Goal: Task Accomplishment & Management: Complete application form

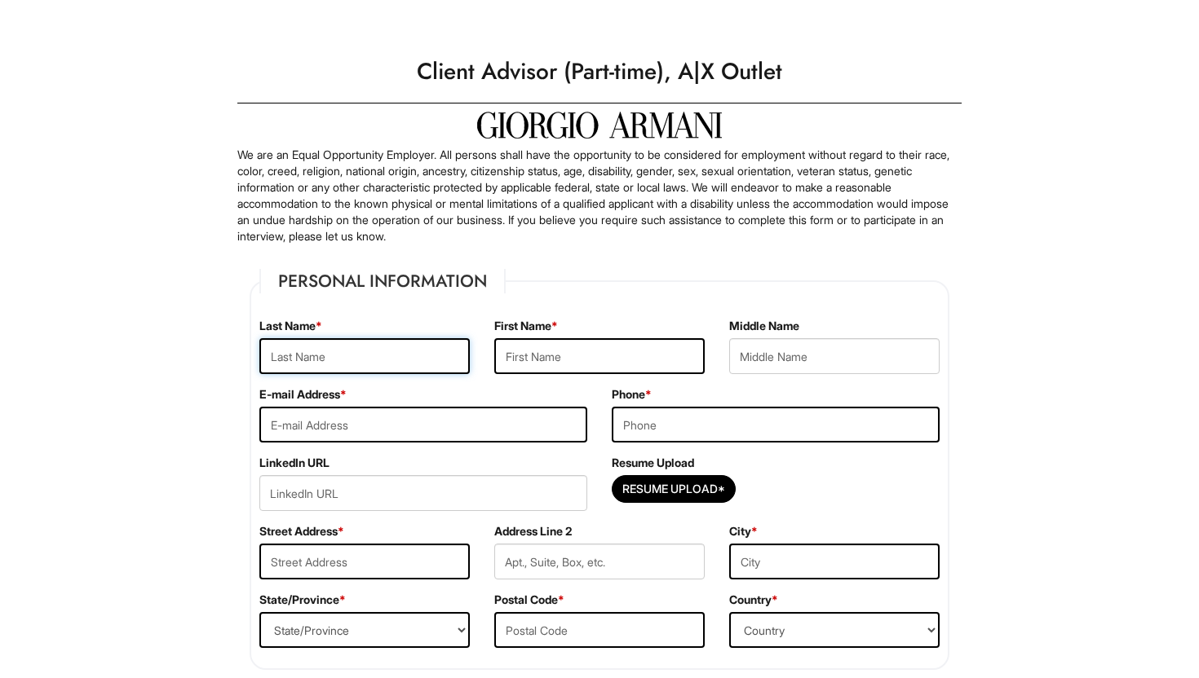
click at [424, 354] on input "text" at bounding box center [364, 356] width 210 height 36
type input "de [PERSON_NAME]"
click at [540, 347] on input "text" at bounding box center [599, 356] width 210 height 36
type input "[PERSON_NAME]"
click at [439, 426] on input "email" at bounding box center [423, 425] width 328 height 36
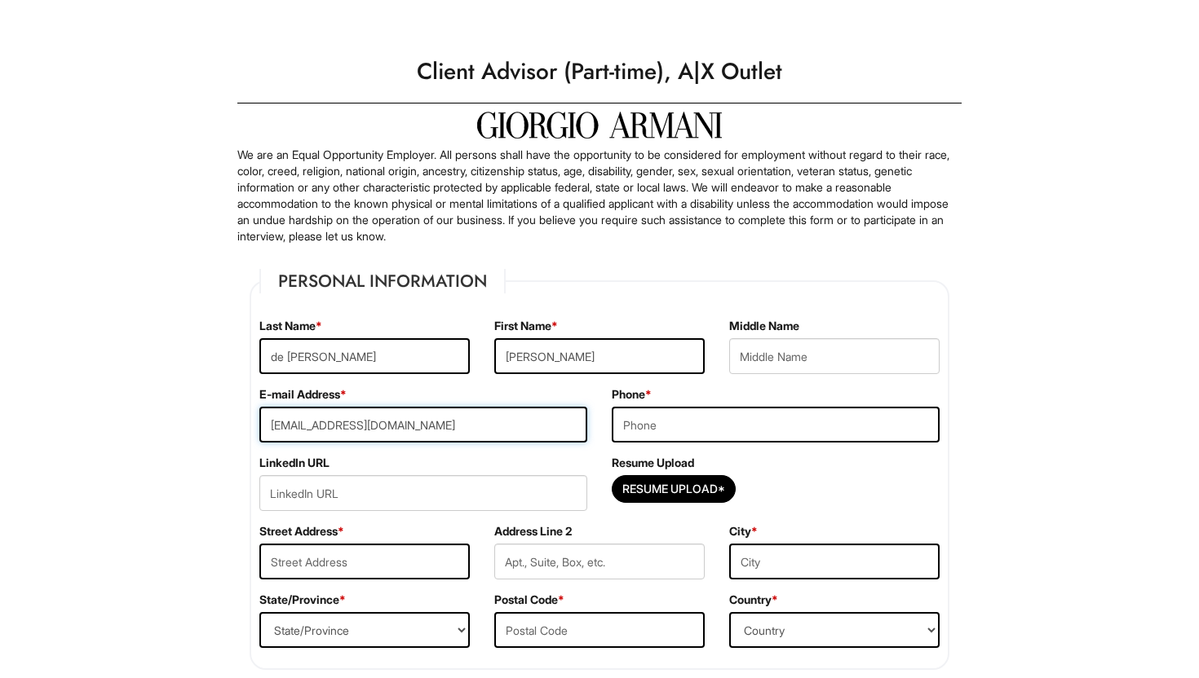
type input "[EMAIL_ADDRESS][DOMAIN_NAME]"
click at [658, 423] on input "tel" at bounding box center [776, 425] width 328 height 36
type input "9563730579"
type input "3809 Vaquero Dr"
type input "Weslaco"
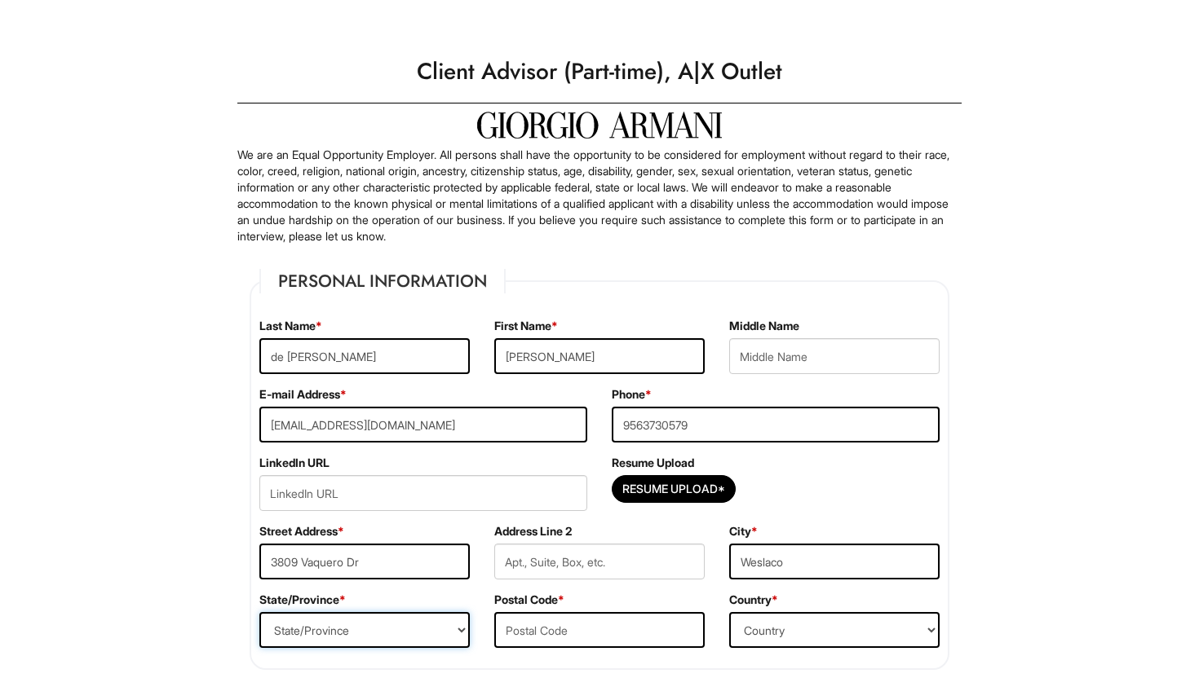
select select "[GEOGRAPHIC_DATA]"
type input "78599"
select select "[GEOGRAPHIC_DATA]"
click at [663, 498] on input "Resume Upload*" at bounding box center [673, 489] width 122 height 26
type input "C:\fakepath\resume.pdf"
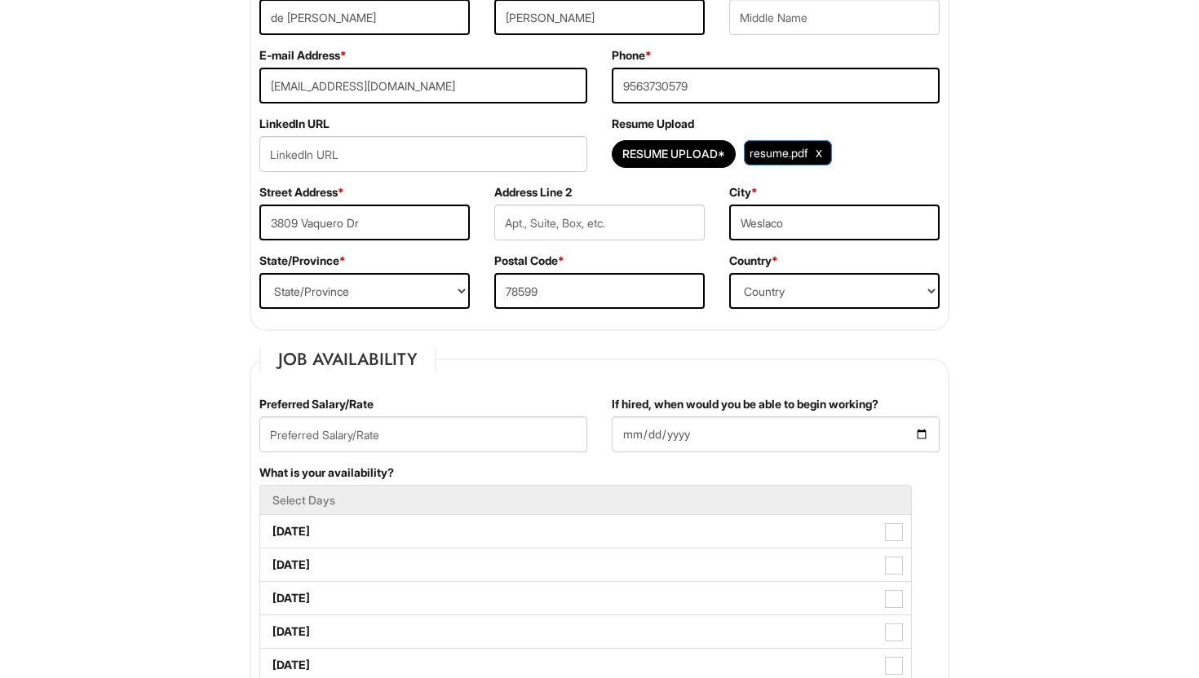
scroll to position [345, 0]
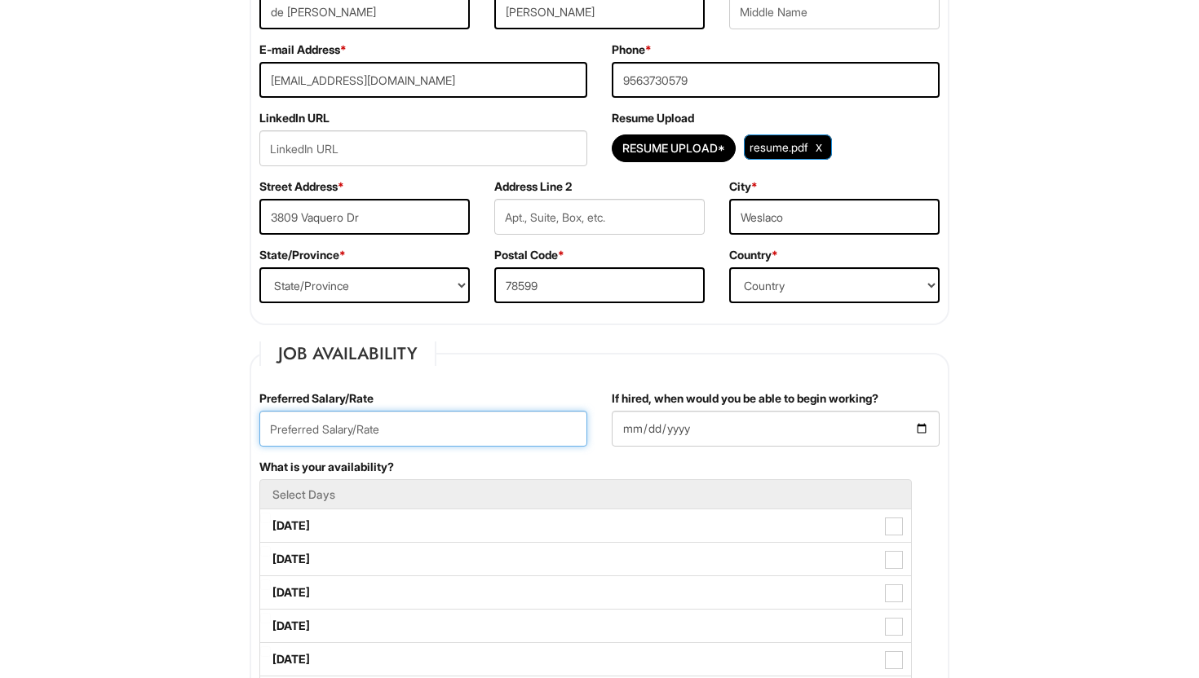
click at [546, 425] on input "text" at bounding box center [423, 429] width 328 height 36
type input "12"
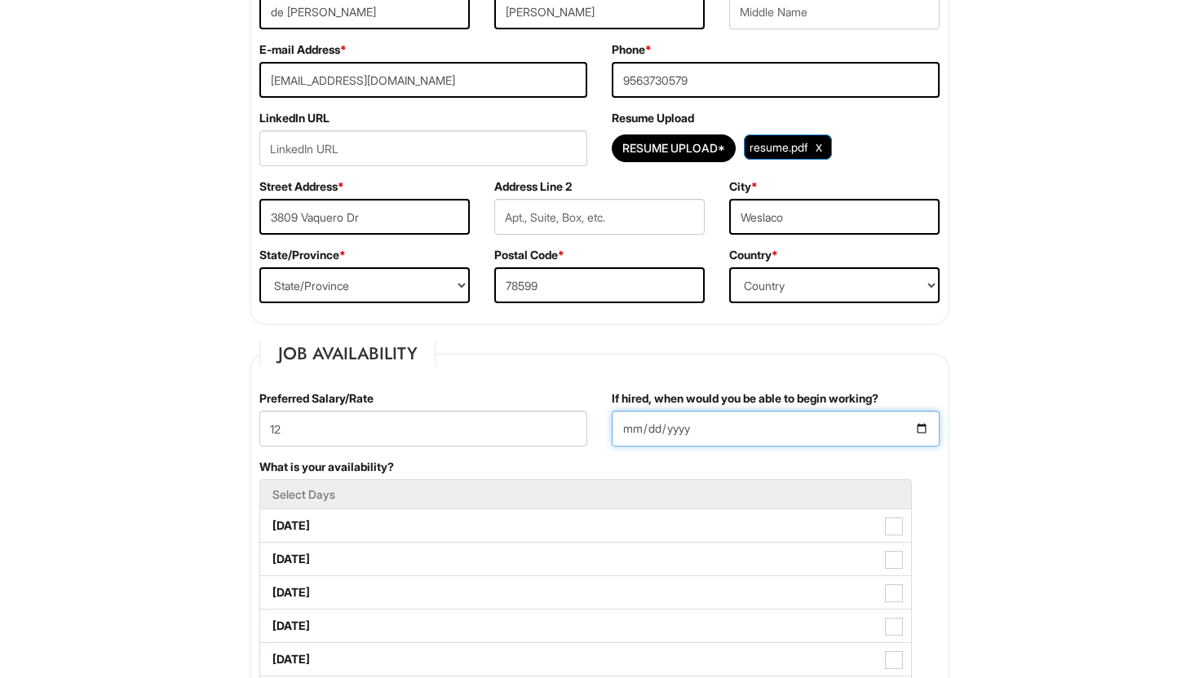
click at [919, 429] on input "If hired, when would you be able to begin working?" at bounding box center [776, 429] width 328 height 36
type input "[DATE]"
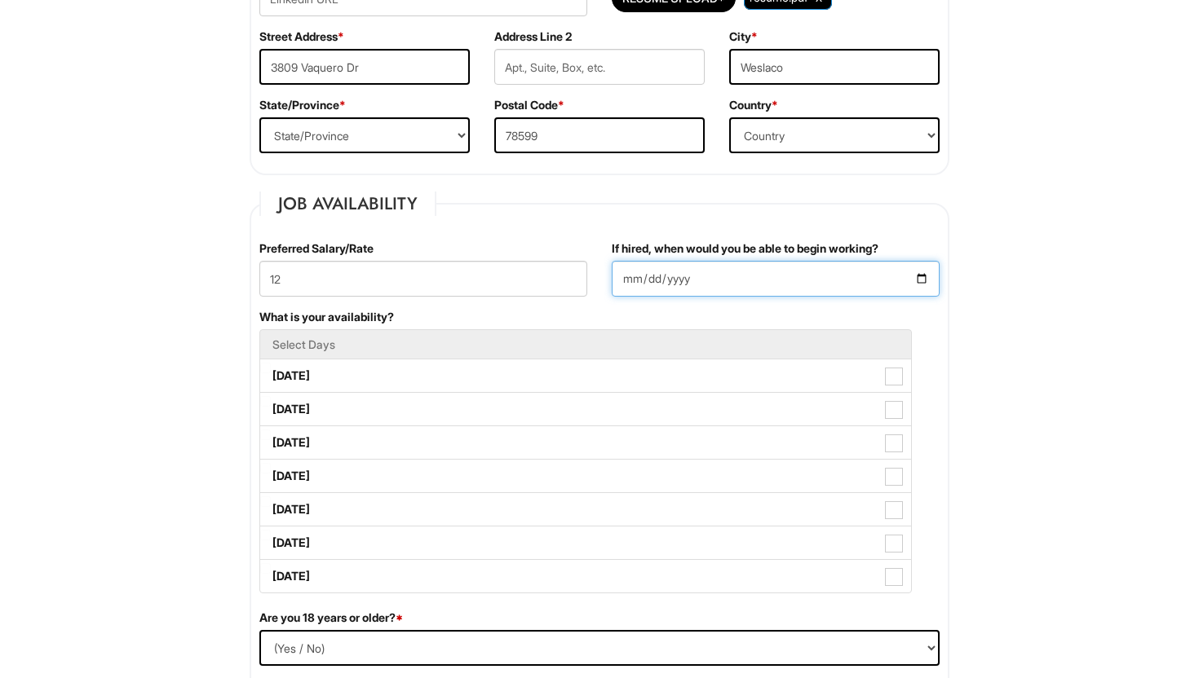
scroll to position [511, 0]
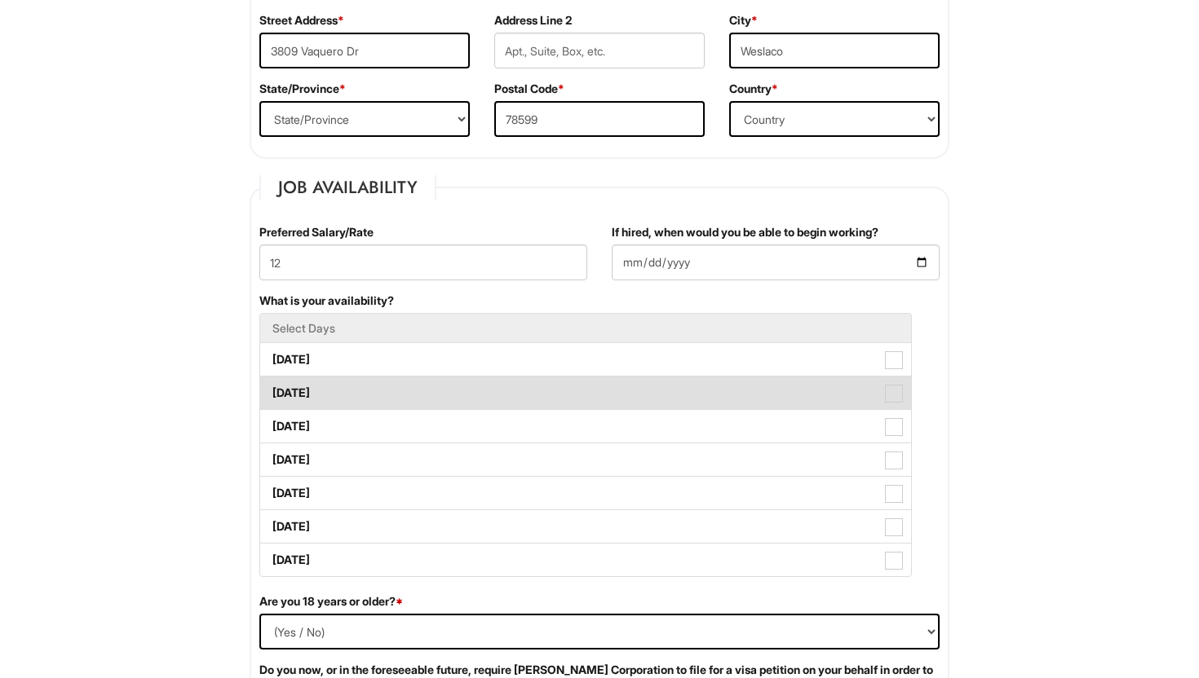
click at [893, 390] on span at bounding box center [894, 394] width 18 height 18
click at [271, 390] on Available_Tuesday "[DATE]" at bounding box center [265, 385] width 11 height 11
checkbox Available_Tuesday "true"
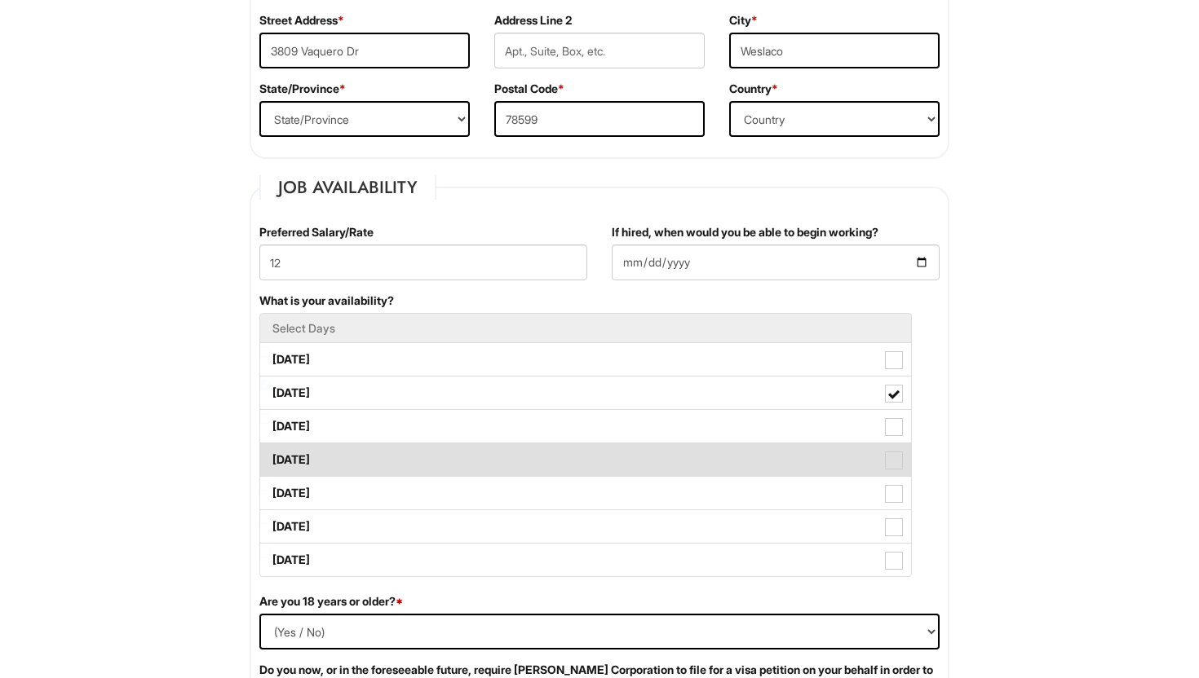
click at [883, 456] on label "[DATE]" at bounding box center [585, 460] width 651 height 33
click at [271, 456] on Available_Thursday "[DATE]" at bounding box center [265, 452] width 11 height 11
checkbox Available_Thursday "true"
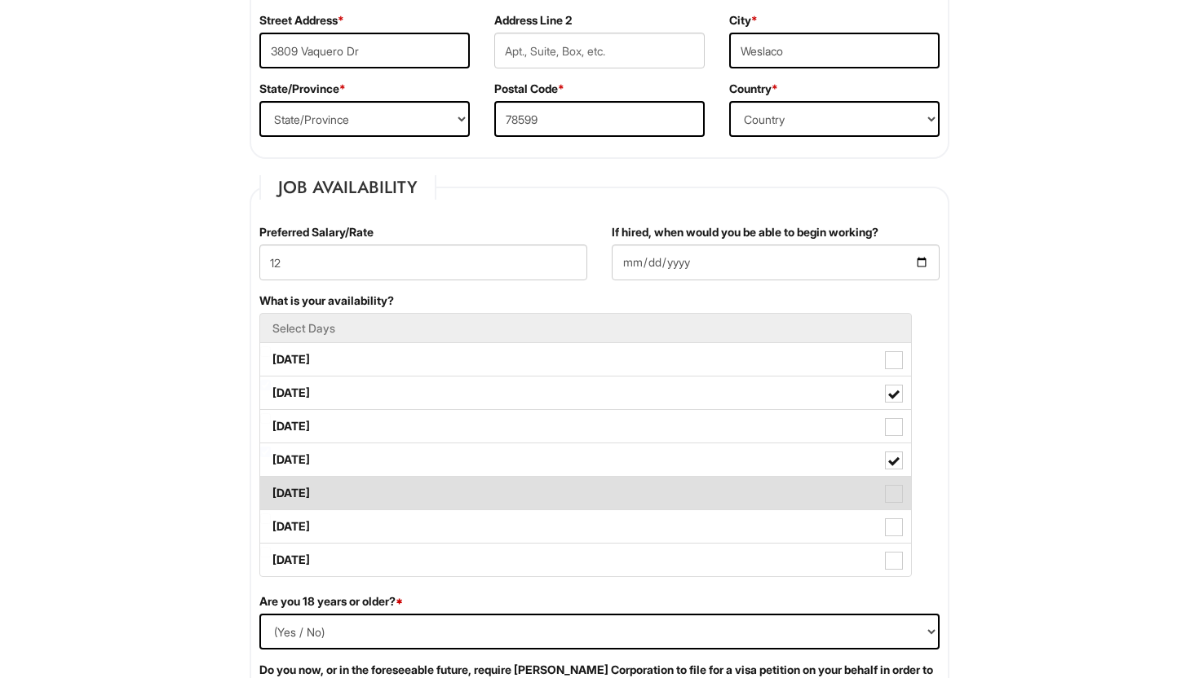
click at [894, 488] on span at bounding box center [894, 494] width 18 height 18
click at [271, 488] on Available_Friday "[DATE]" at bounding box center [265, 485] width 11 height 11
checkbox Available_Friday "true"
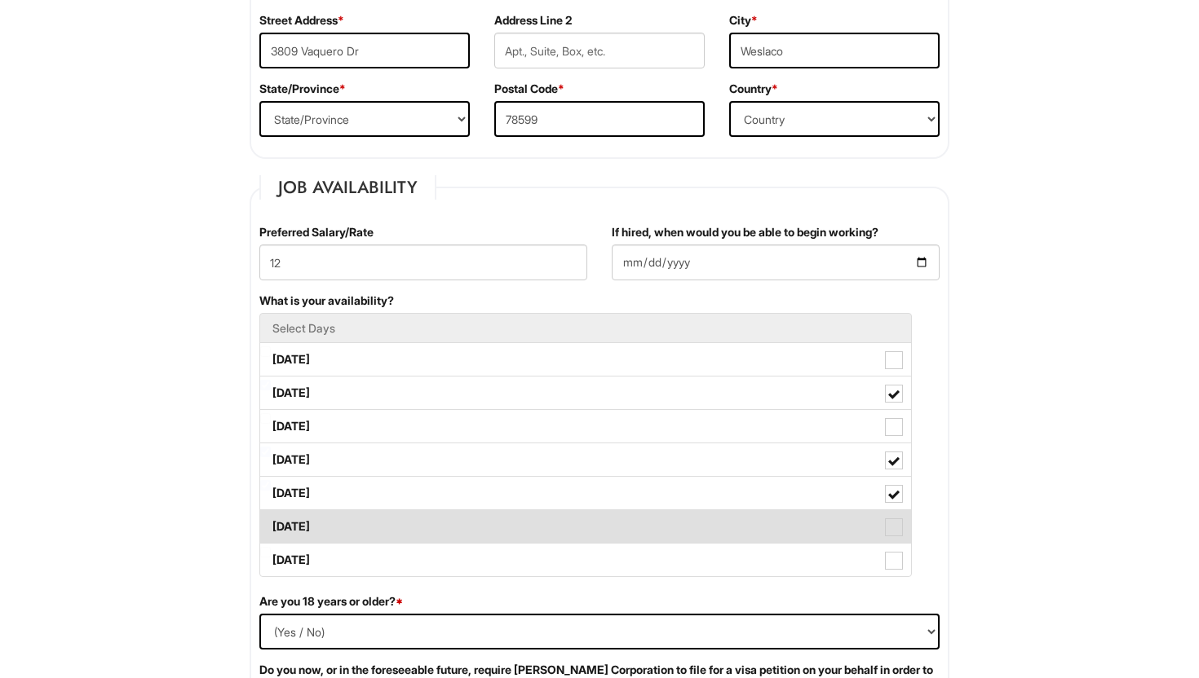
click at [897, 525] on span at bounding box center [894, 528] width 18 height 18
click at [271, 524] on Available_Saturday "[DATE]" at bounding box center [265, 519] width 11 height 11
checkbox Available_Saturday "true"
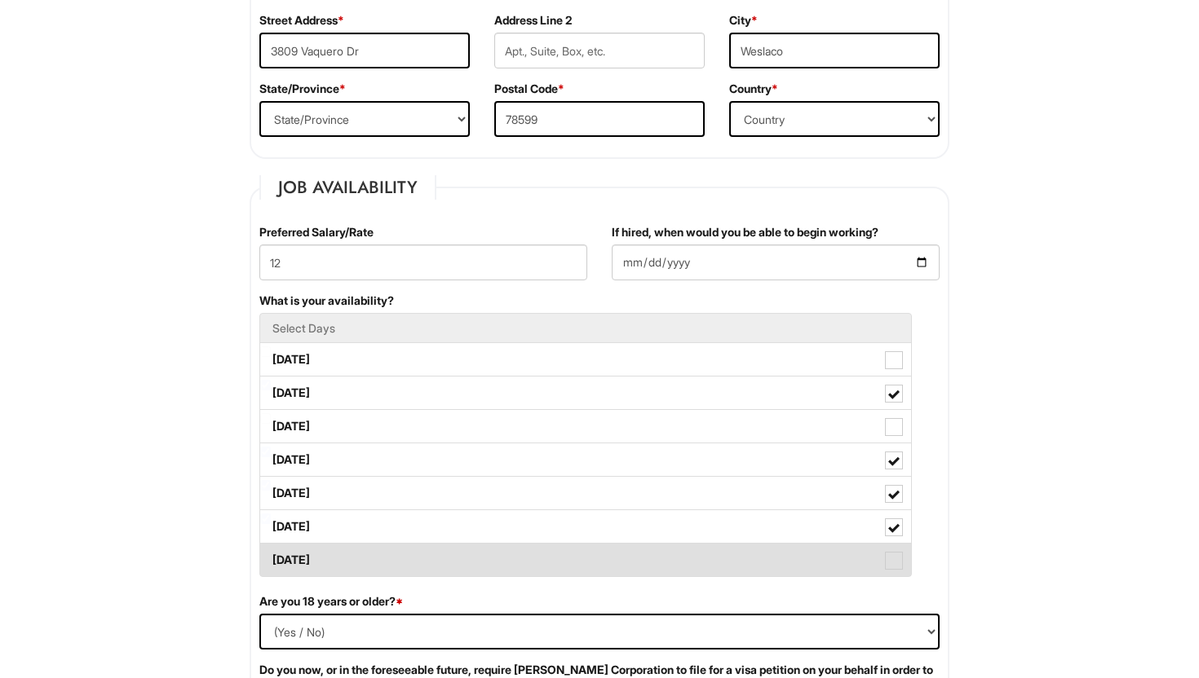
click at [898, 552] on span at bounding box center [894, 561] width 18 height 18
click at [271, 552] on Available_Sunday "[DATE]" at bounding box center [265, 552] width 11 height 11
checkbox Available_Sunday "true"
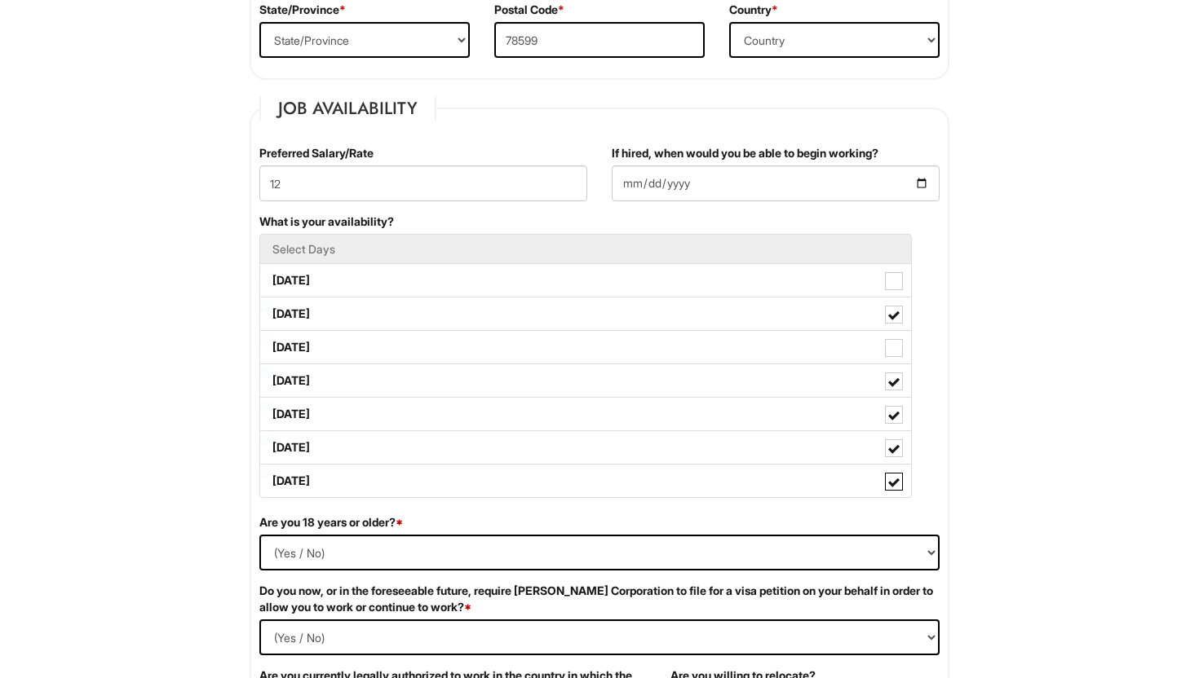
scroll to position [610, 0]
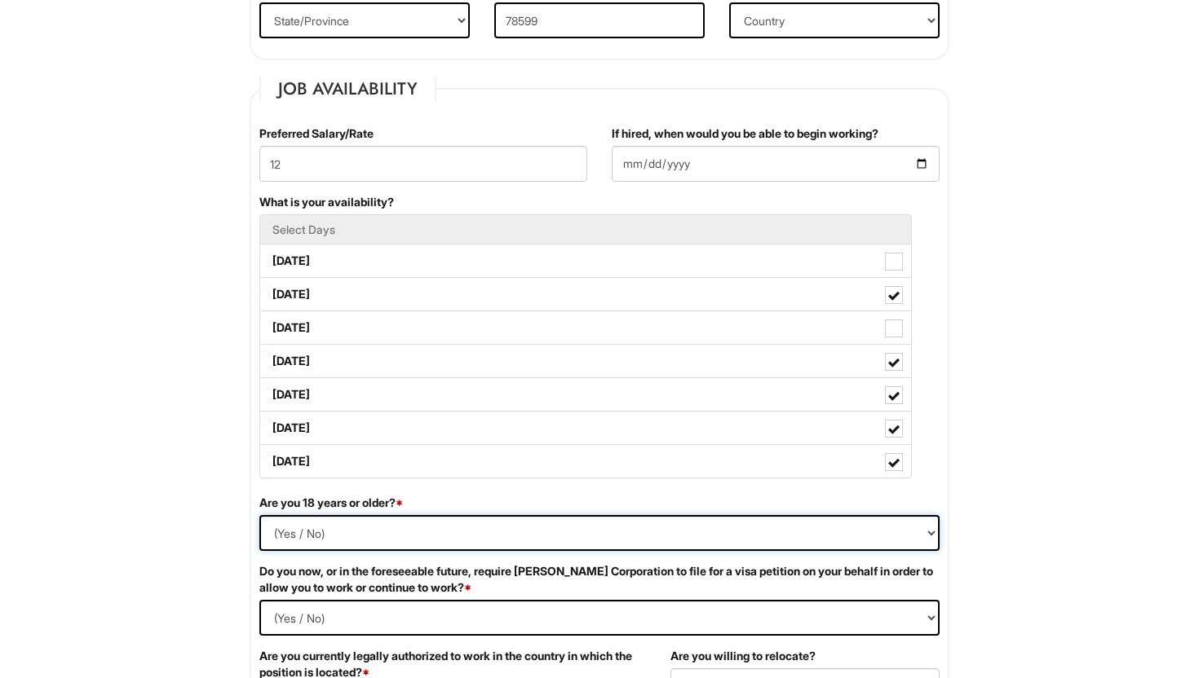
click at [285, 537] on select "(Yes / No) Yes No" at bounding box center [599, 533] width 680 height 36
select select "Yes"
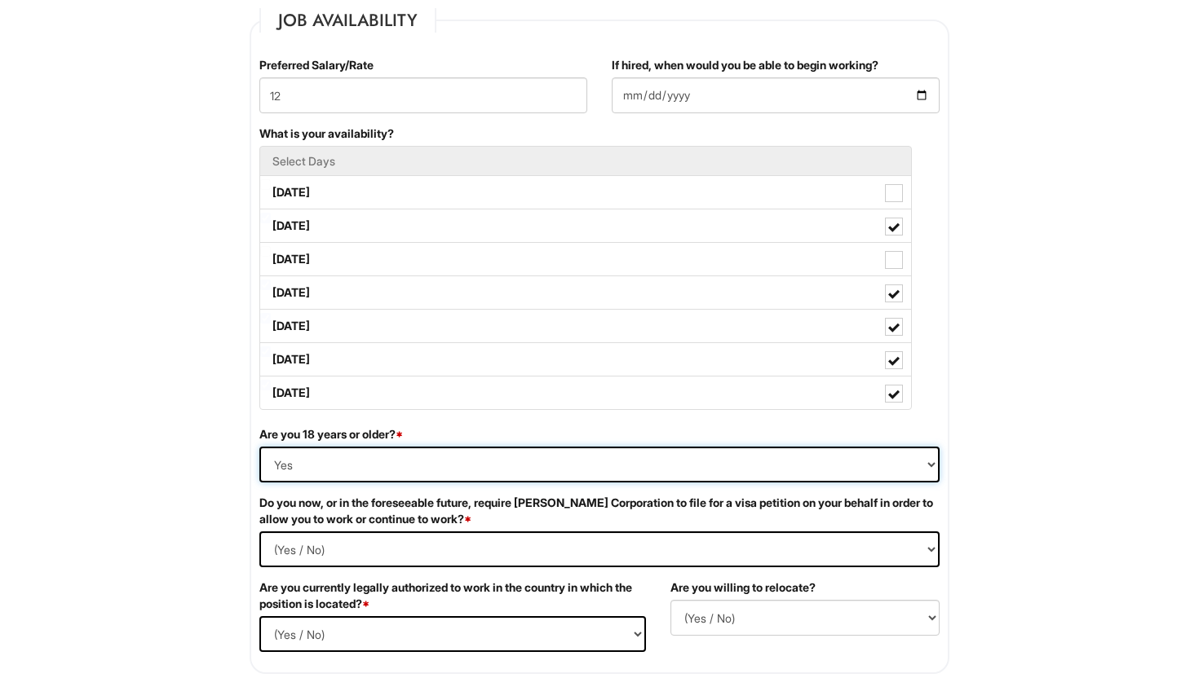
scroll to position [685, 0]
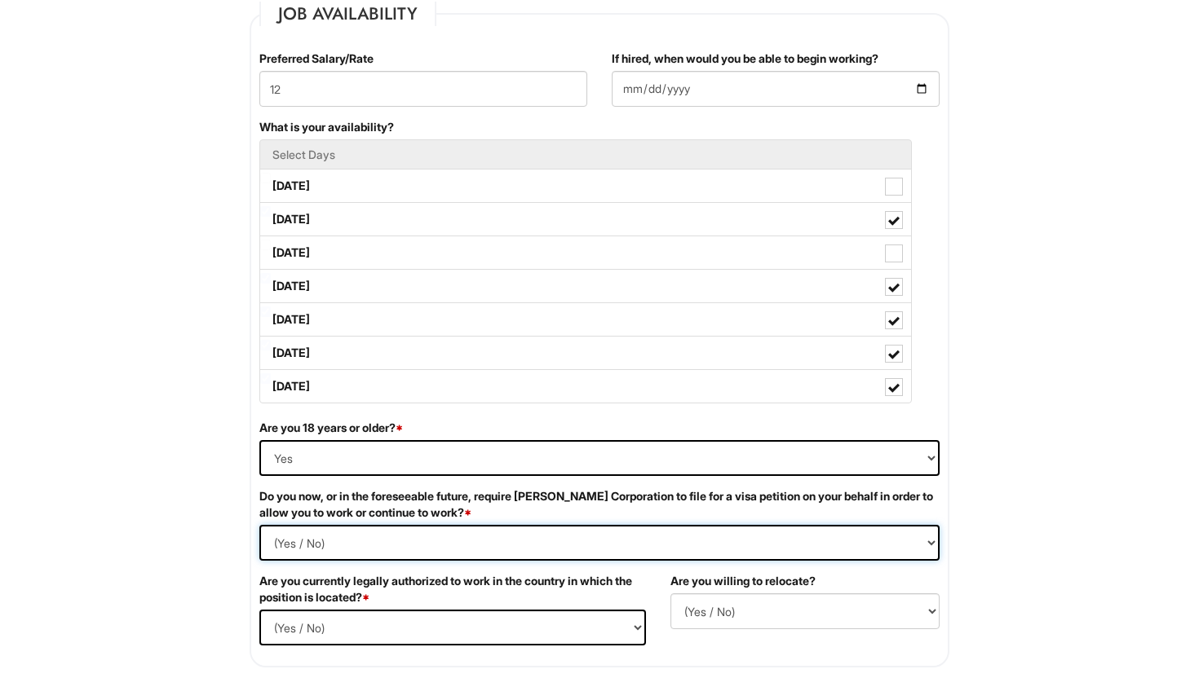
click at [390, 552] on Required "(Yes / No) Yes No" at bounding box center [599, 543] width 680 height 36
select Required "No"
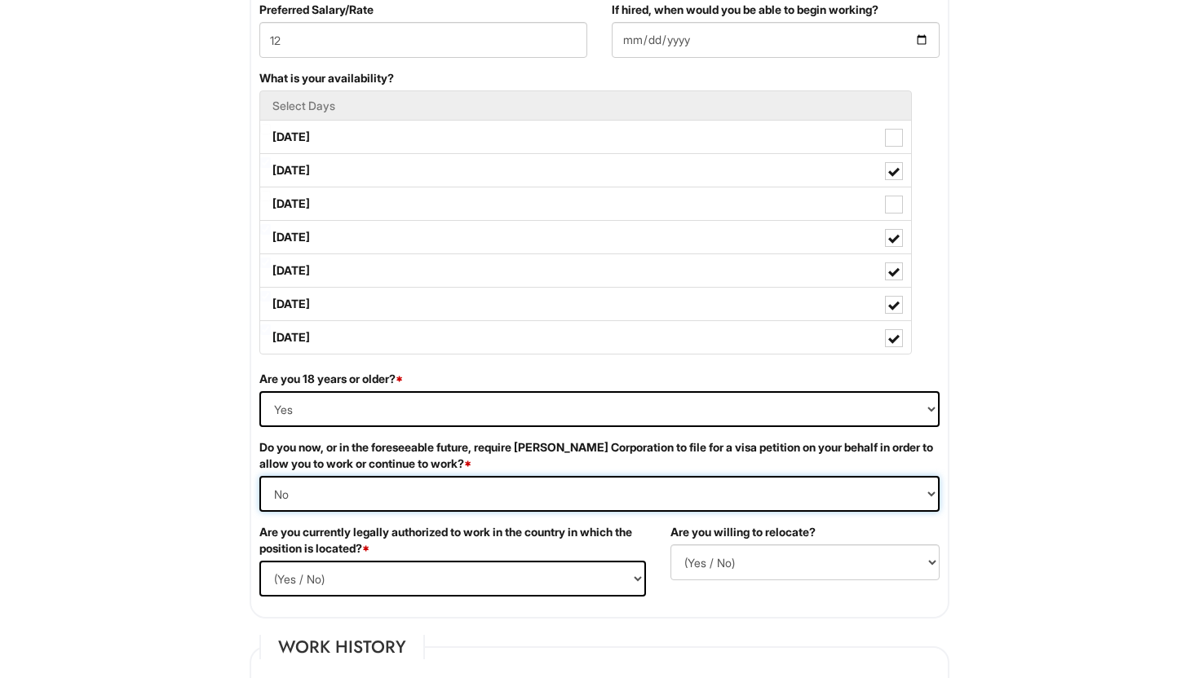
scroll to position [740, 0]
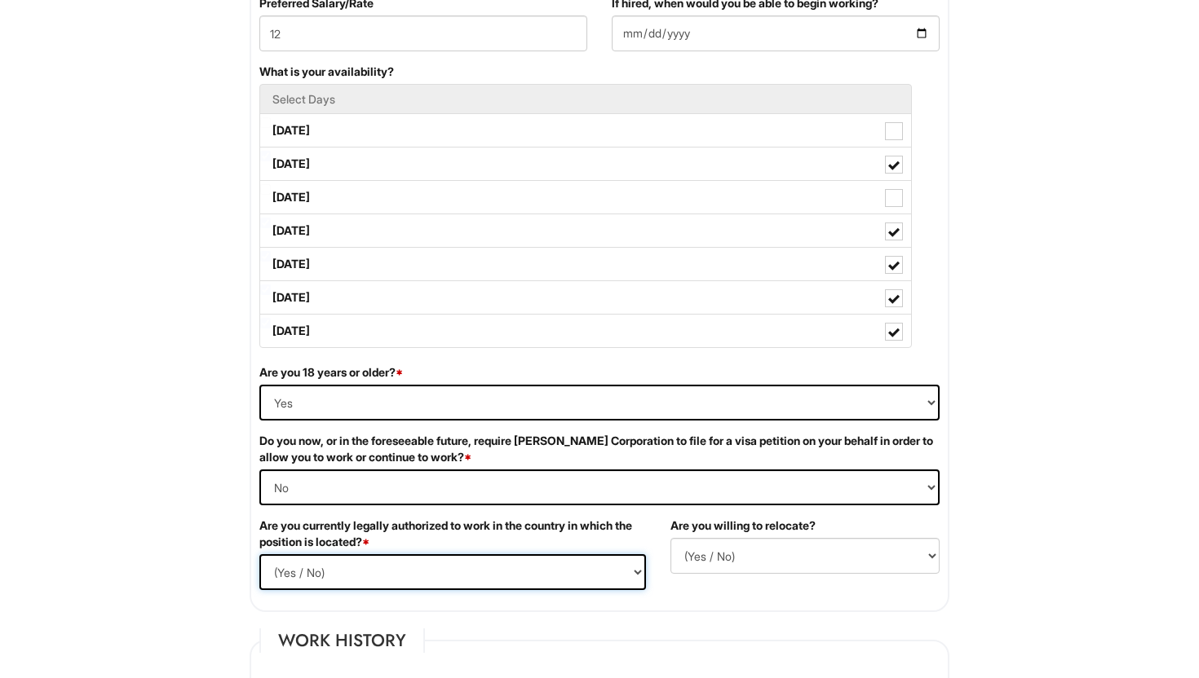
click at [418, 581] on select "(Yes / No) Yes No" at bounding box center [452, 572] width 386 height 36
select select "Yes"
click at [698, 554] on select "(Yes / No) No Yes" at bounding box center [804, 556] width 269 height 36
select select "N"
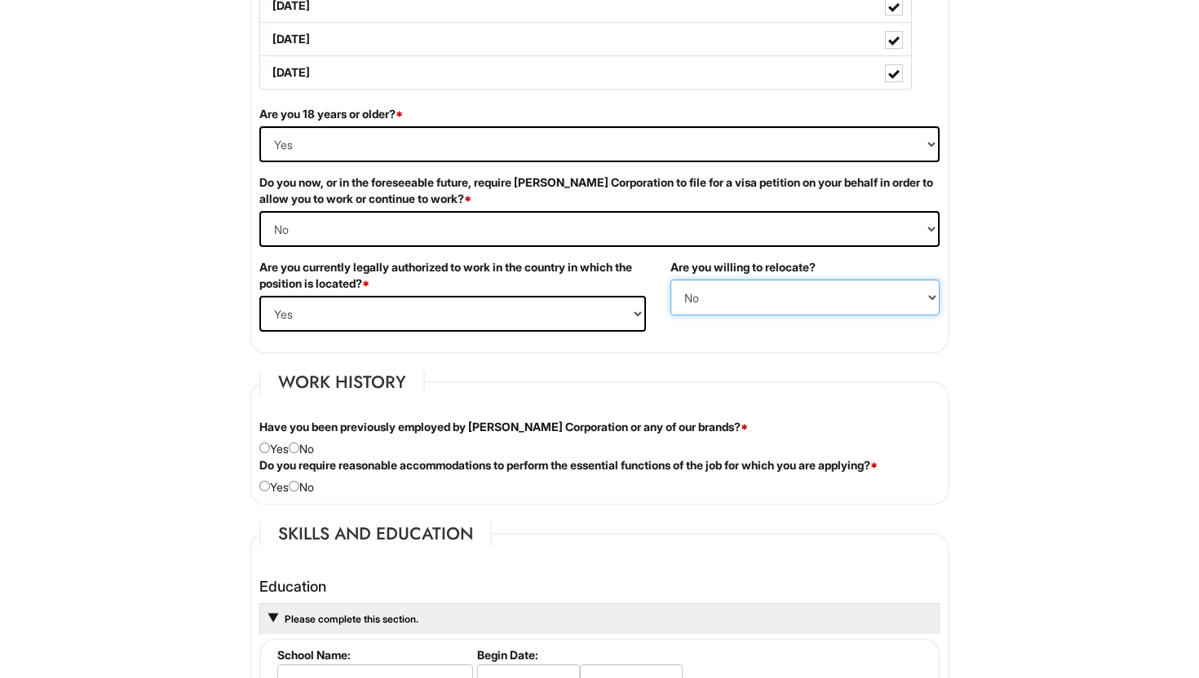
scroll to position [1000, 0]
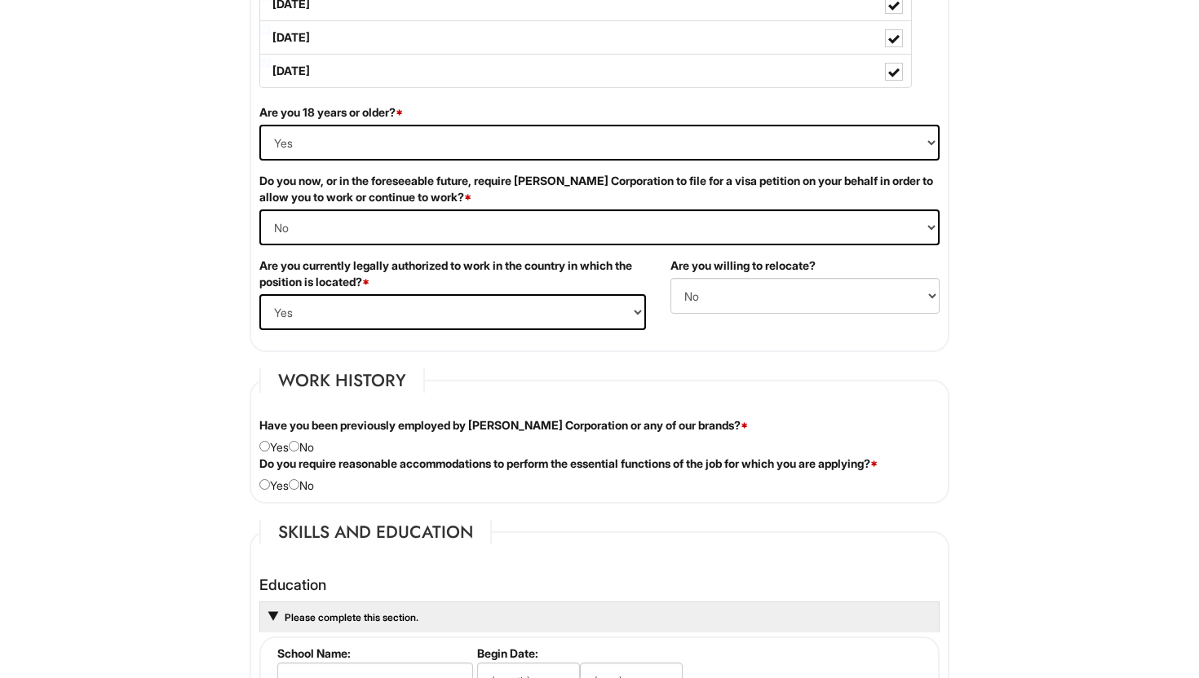
click at [310, 447] on div "Have you been previously employed by [PERSON_NAME] Corporation or any of our br…" at bounding box center [599, 436] width 704 height 38
click at [308, 488] on div "Do you require reasonable accommodations to perform the essential functions of …" at bounding box center [599, 475] width 704 height 38
click at [299, 486] on input "radio" at bounding box center [294, 484] width 11 height 11
radio input "true"
click at [299, 448] on input "radio" at bounding box center [294, 446] width 11 height 11
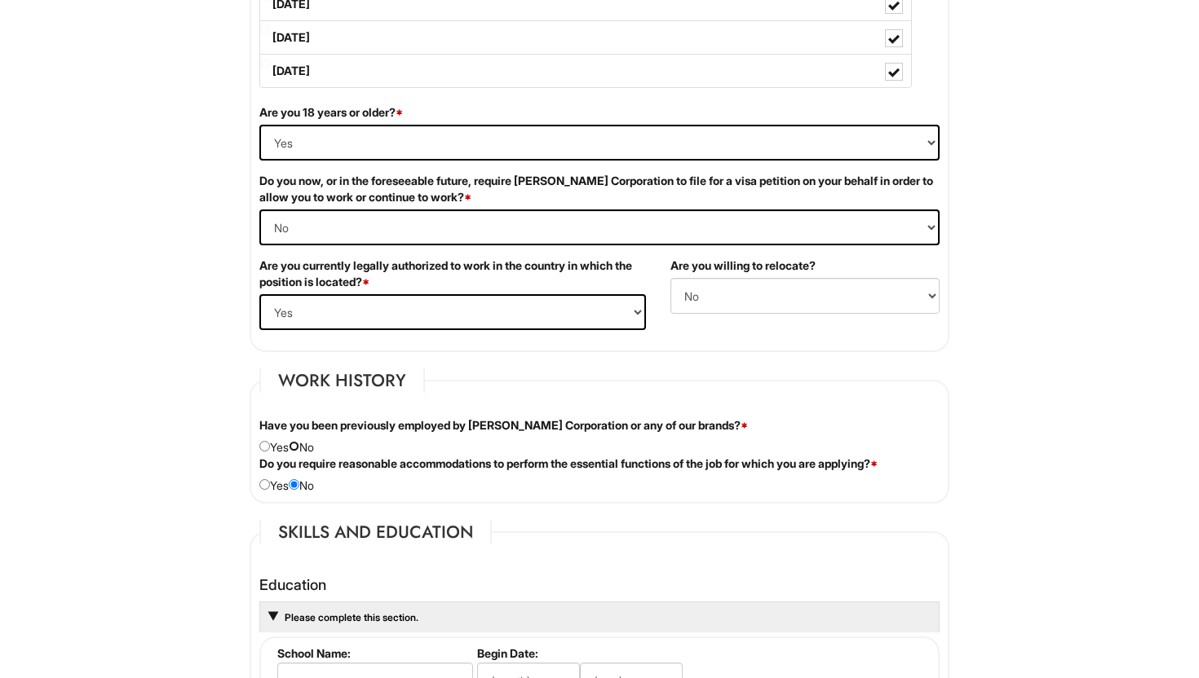
radio input "true"
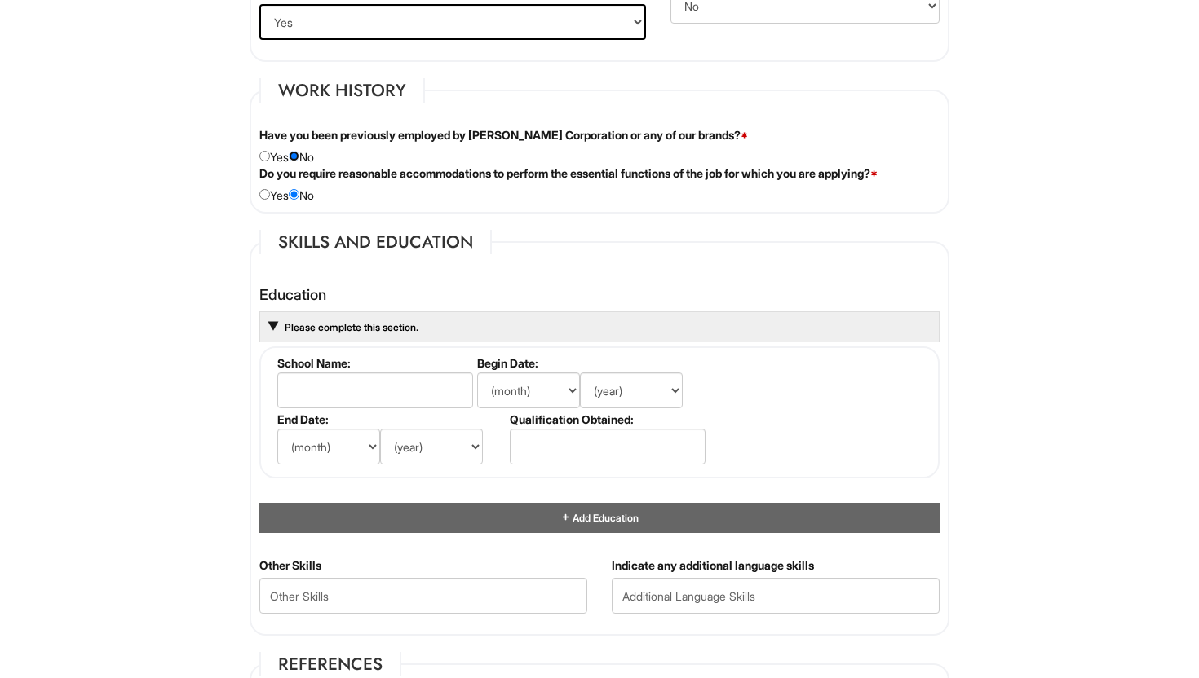
scroll to position [1292, 0]
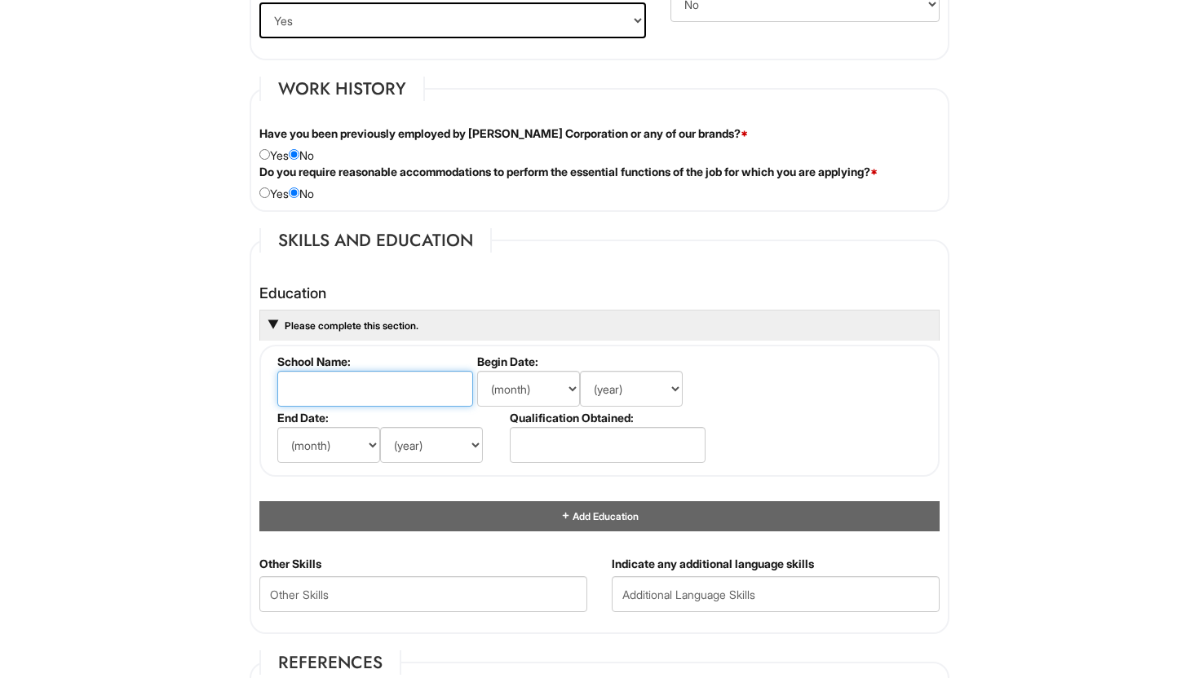
click at [411, 391] on input "text" at bounding box center [375, 389] width 196 height 36
click at [347, 449] on select "(month) Jan Feb Mar Apr May Jun [DATE] Aug Sep Oct Nov Dec" at bounding box center [328, 445] width 103 height 36
click at [378, 392] on input "weslaco" at bounding box center [375, 389] width 196 height 36
type input "[GEOGRAPHIC_DATA]"
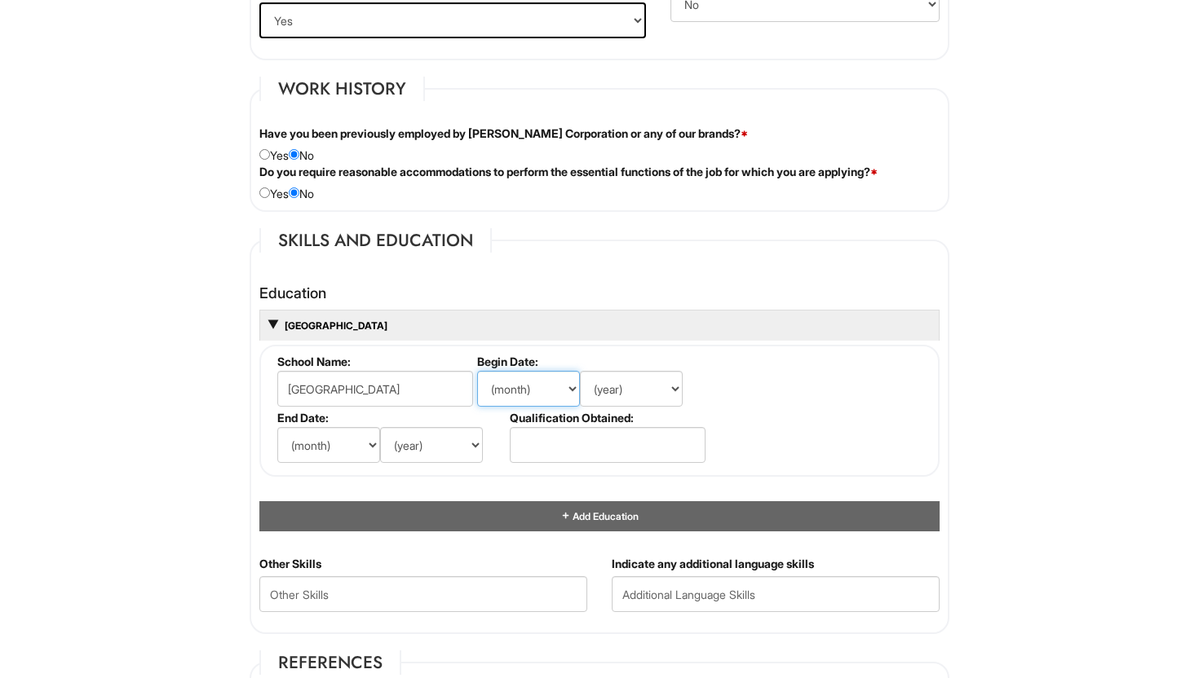
click at [562, 386] on select "(month) Jan Feb Mar Apr May Jun [DATE] Aug Sep Oct Nov Dec" at bounding box center [528, 389] width 103 height 36
select select "8"
click at [630, 392] on select "(year) 2029 2028 2027 2026 2025 2024 2023 2022 2021 2020 2019 2018 2017 2016 20…" at bounding box center [631, 389] width 103 height 36
select select "2021"
click at [345, 445] on select "(month) Jan Feb Mar Apr May Jun [DATE] Aug Sep Oct Nov Dec" at bounding box center [328, 445] width 103 height 36
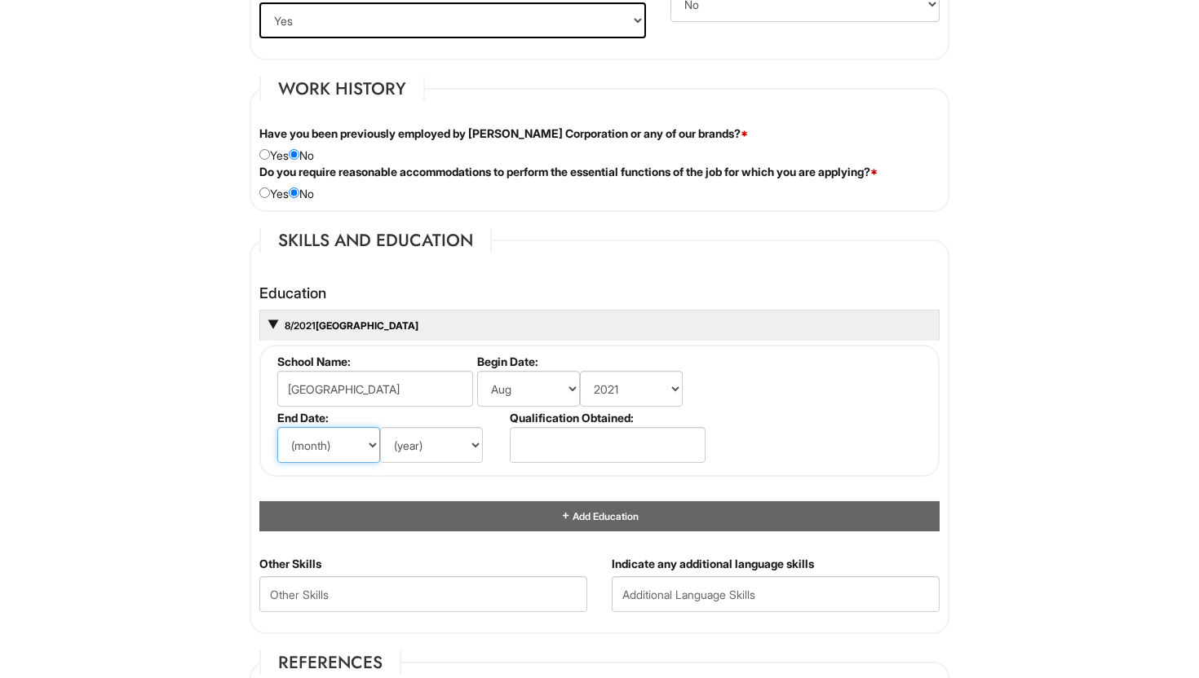
select select "5"
click at [426, 453] on select "(year) 2029 2028 2027 2026 2025 2024 2023 2022 2021 2020 2019 2018 2017 2016 20…" at bounding box center [431, 445] width 103 height 36
select select "2025"
click at [594, 443] on input "text" at bounding box center [608, 445] width 196 height 36
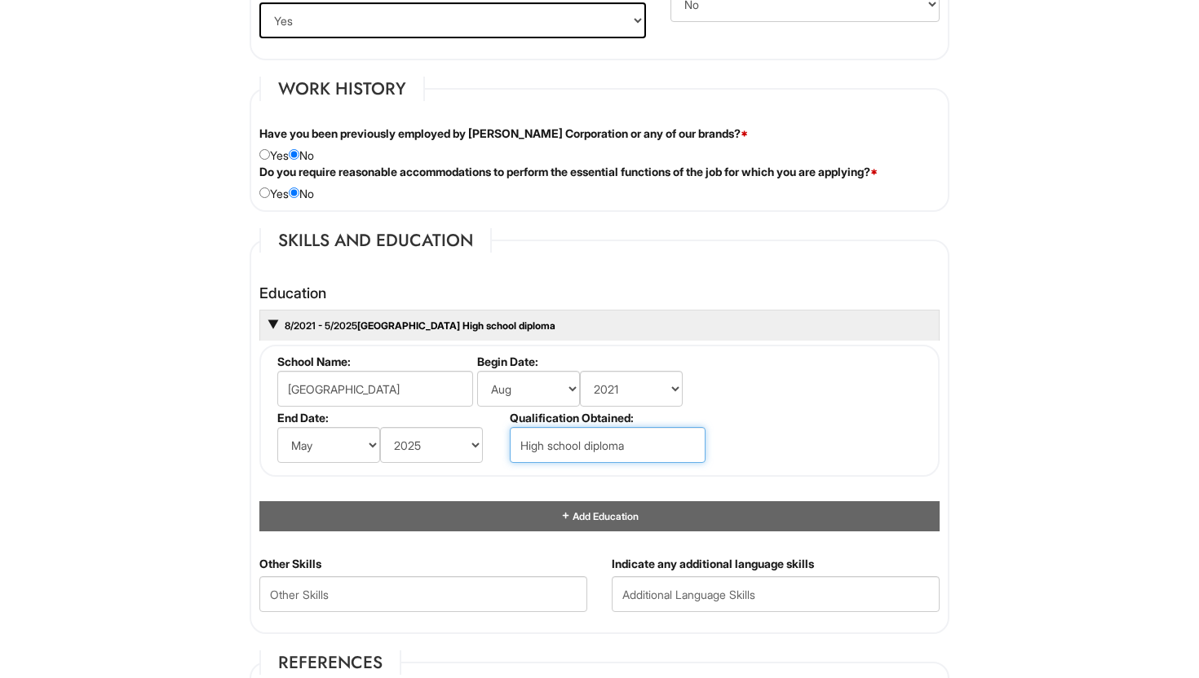
type input "High school diploma"
click at [791, 442] on fieldset "School Name: [GEOGRAPHIC_DATA] Begin Date: (month) Jan Feb Mar Apr May Jun [DAT…" at bounding box center [599, 411] width 680 height 132
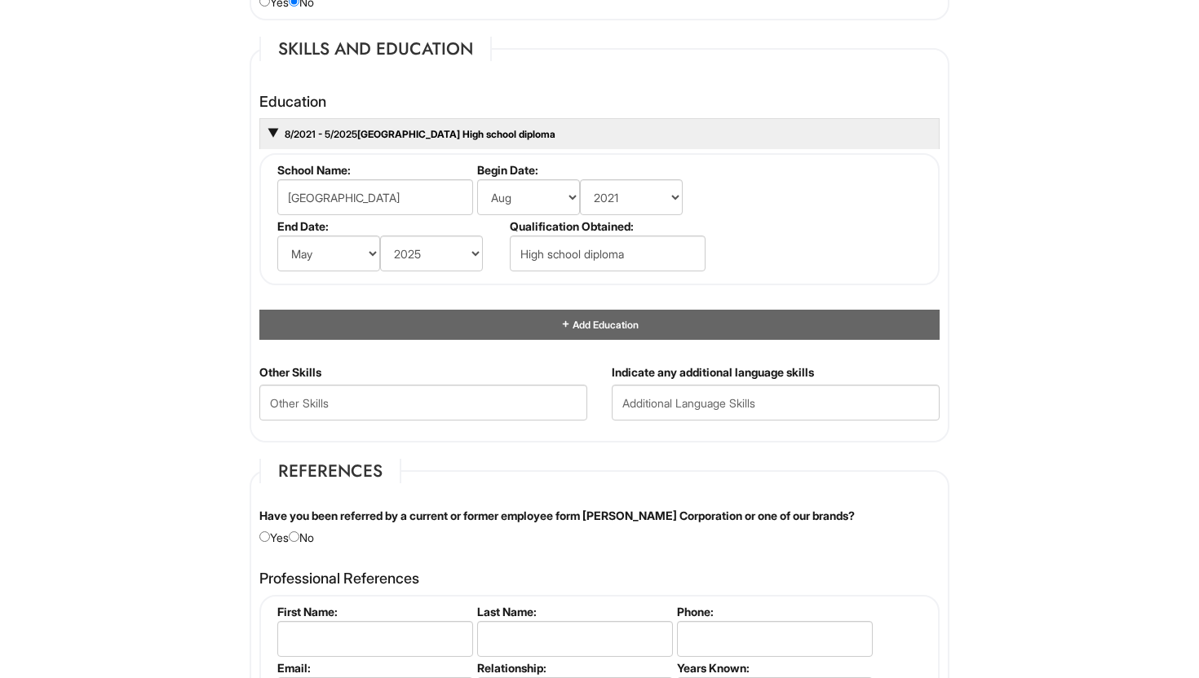
scroll to position [1487, 0]
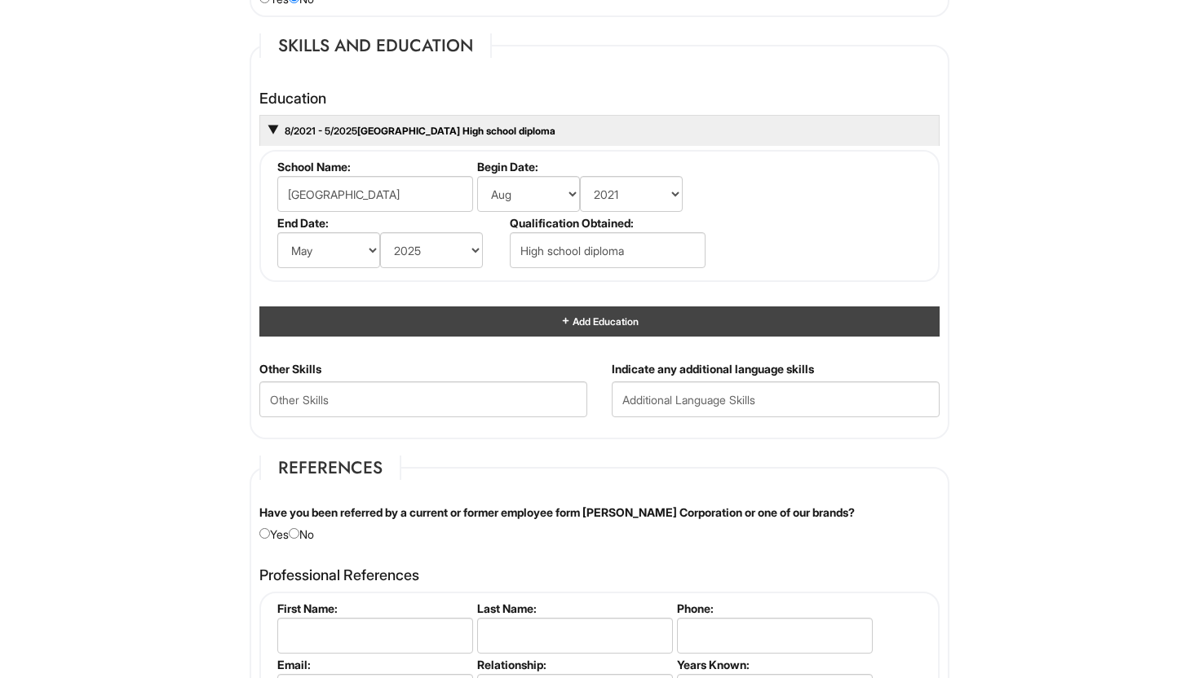
click at [616, 331] on div "Add Education" at bounding box center [599, 322] width 680 height 30
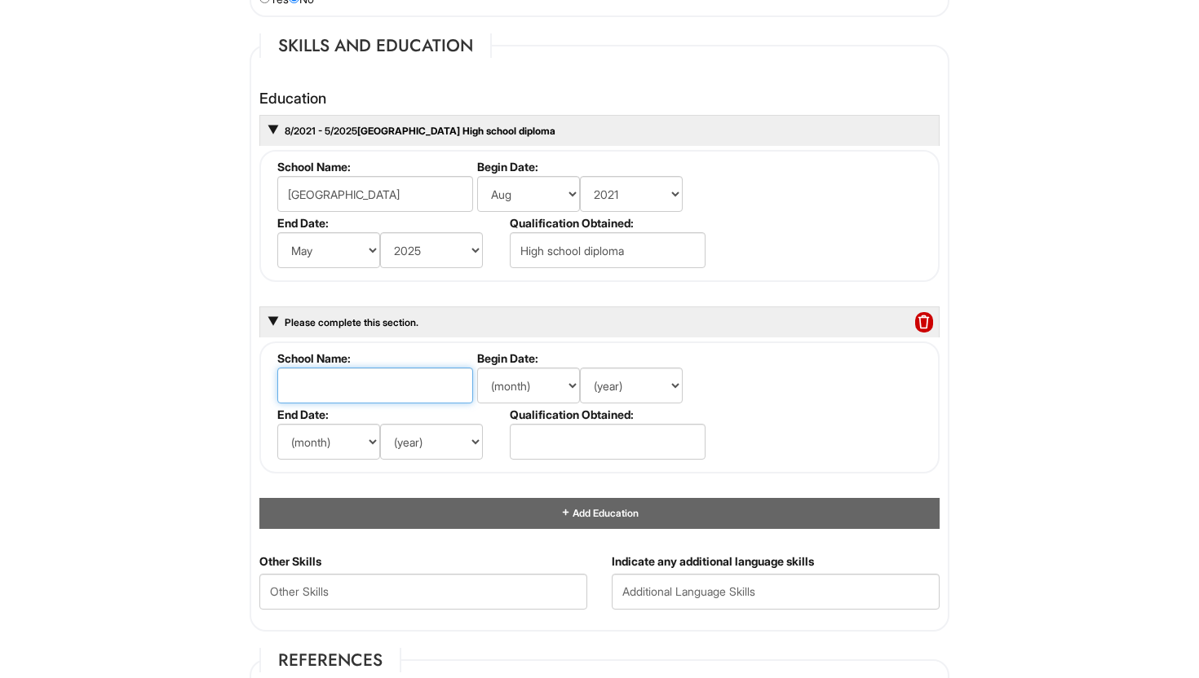
click at [440, 395] on input "text" at bounding box center [375, 386] width 196 height 36
type input "[GEOGRAPHIC_DATA][US_STATE]"
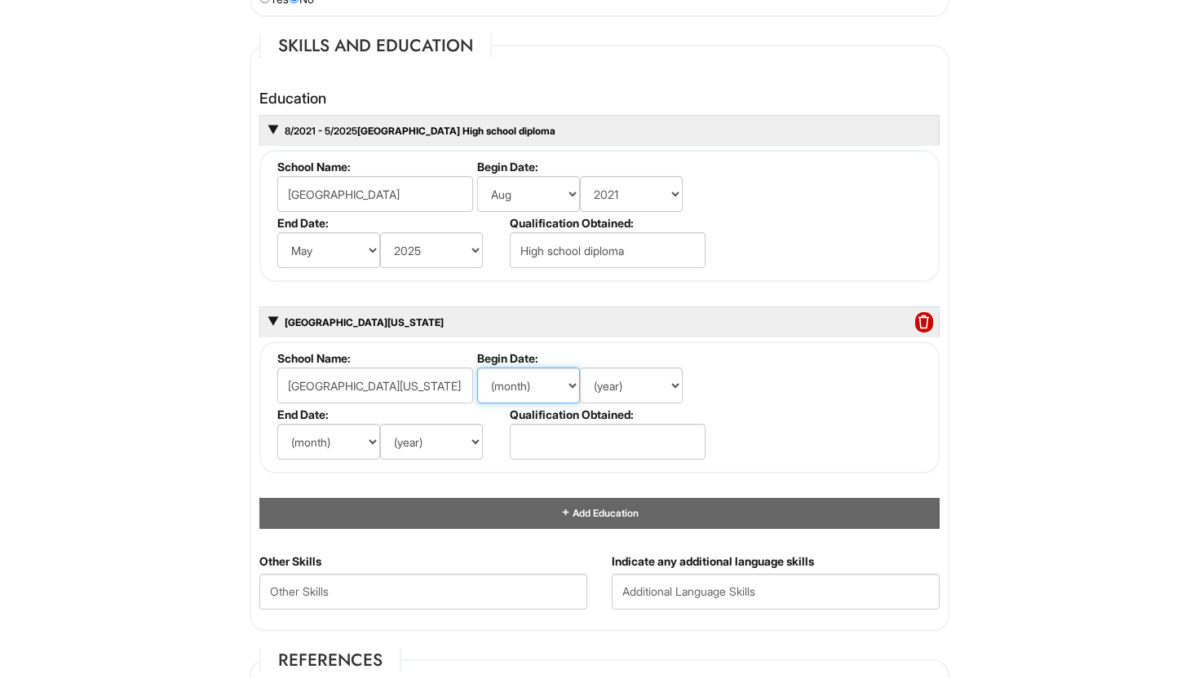
click at [562, 379] on select "(month) Jan Feb Mar Apr May Jun [DATE] Aug Sep Oct Nov Dec" at bounding box center [528, 386] width 103 height 36
select select "8"
click at [616, 390] on select "(year) 2029 2028 2027 2026 2025 2024 2023 2022 2021 2020 2019 2018 2017 2016 20…" at bounding box center [631, 386] width 103 height 36
select select "2025"
click at [350, 440] on select "(month) Jan Feb Mar Apr May Jun [DATE] Aug Sep Oct Nov Dec" at bounding box center [328, 442] width 103 height 36
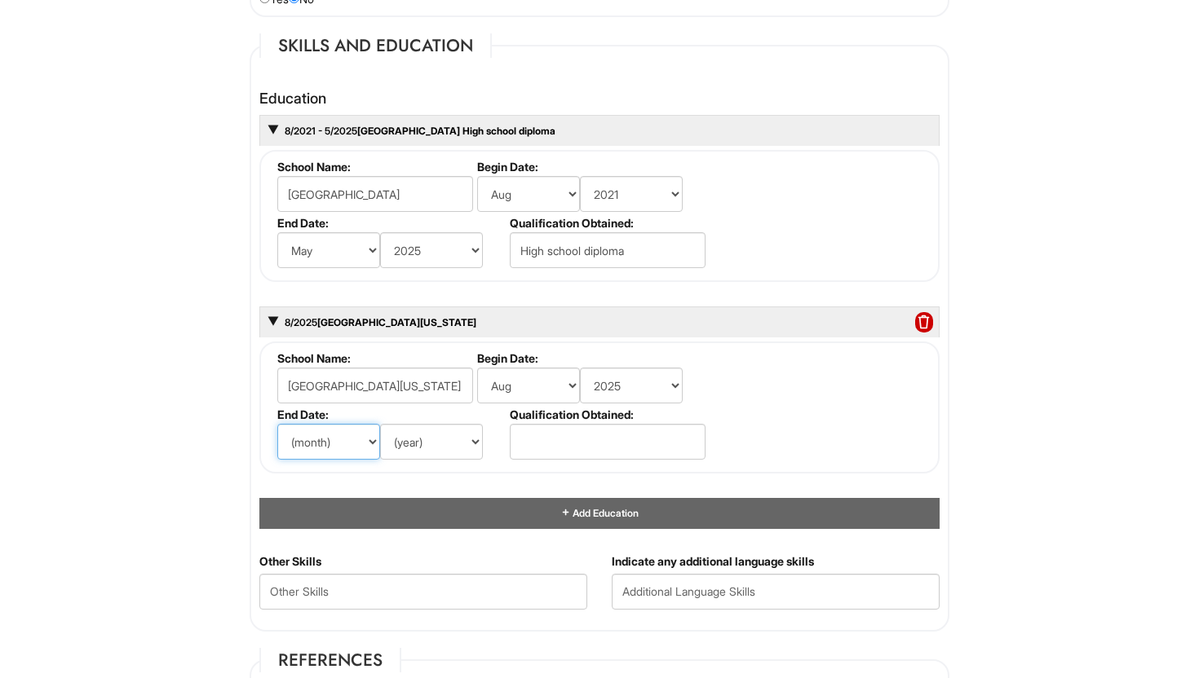
select select "5"
click at [458, 453] on select "(year) 2029 2028 2027 2026 2025 2024 2023 2022 2021 2020 2019 2018 2017 2016 20…" at bounding box center [431, 442] width 103 height 36
select select "2027"
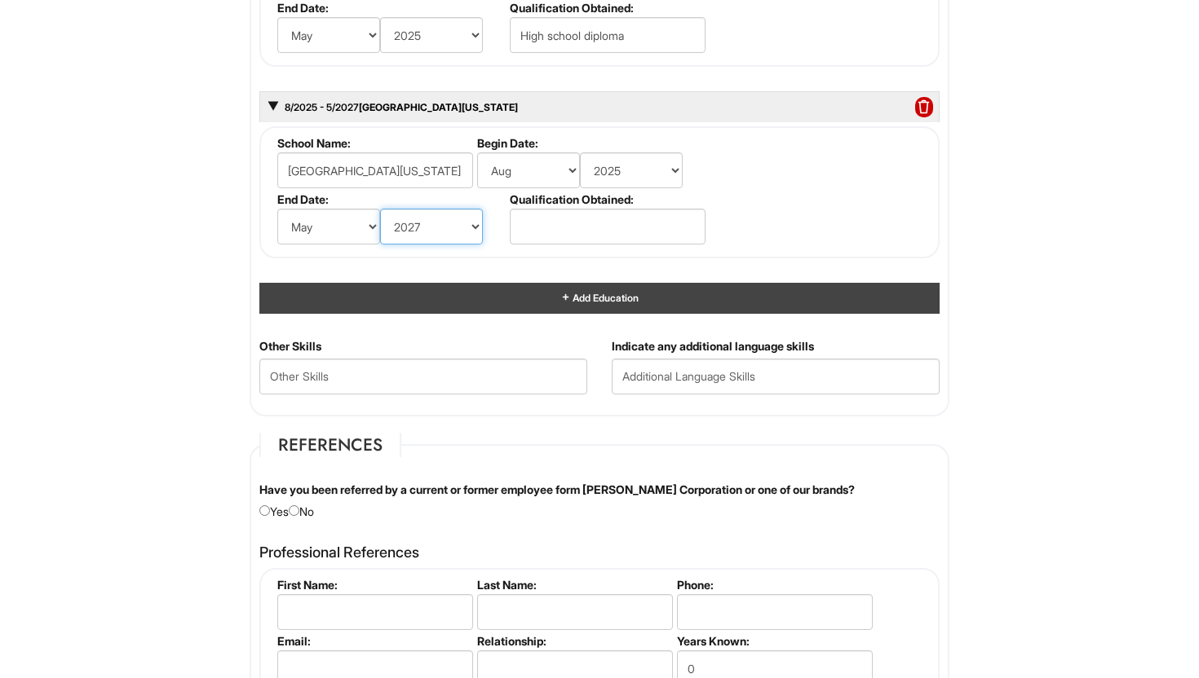
scroll to position [1707, 0]
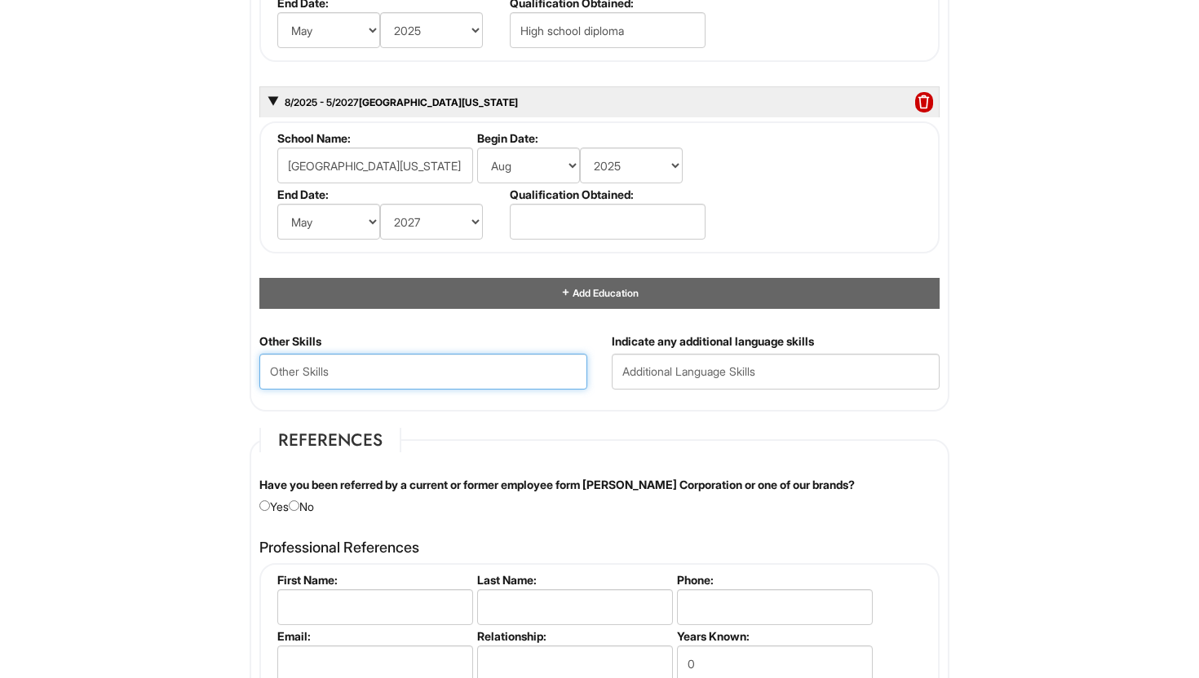
click at [545, 369] on Skills "text" at bounding box center [423, 372] width 328 height 36
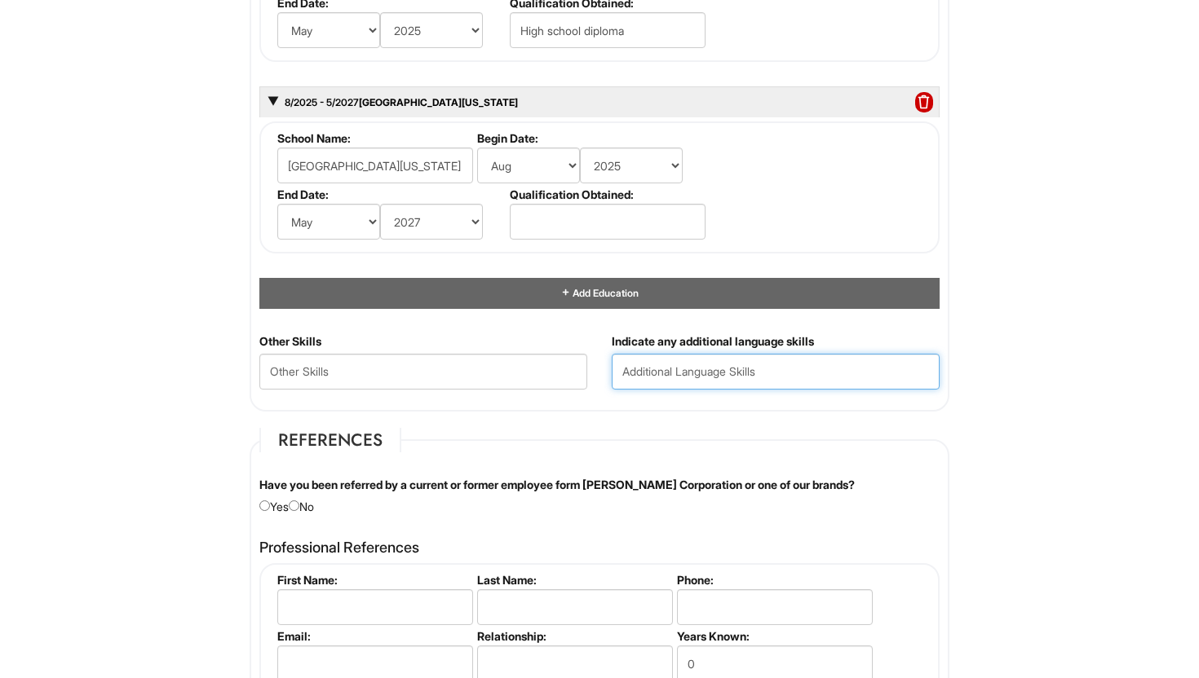
click at [780, 378] on input "text" at bounding box center [776, 372] width 328 height 36
type input "Spanish"
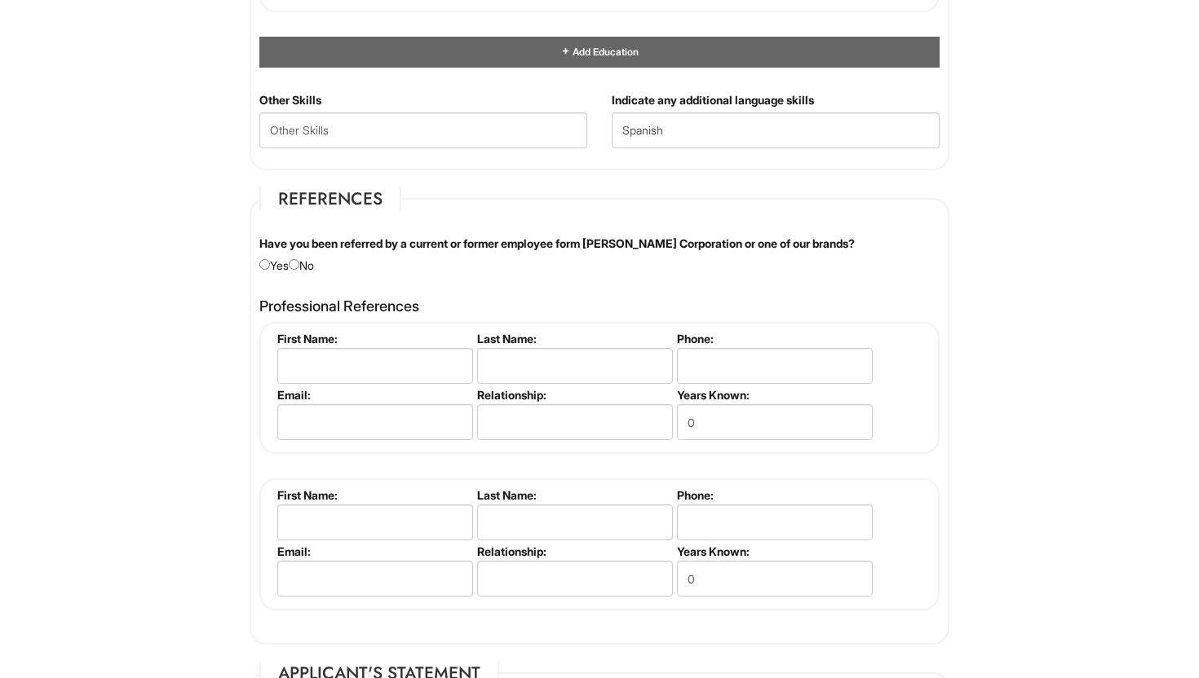
scroll to position [1951, 0]
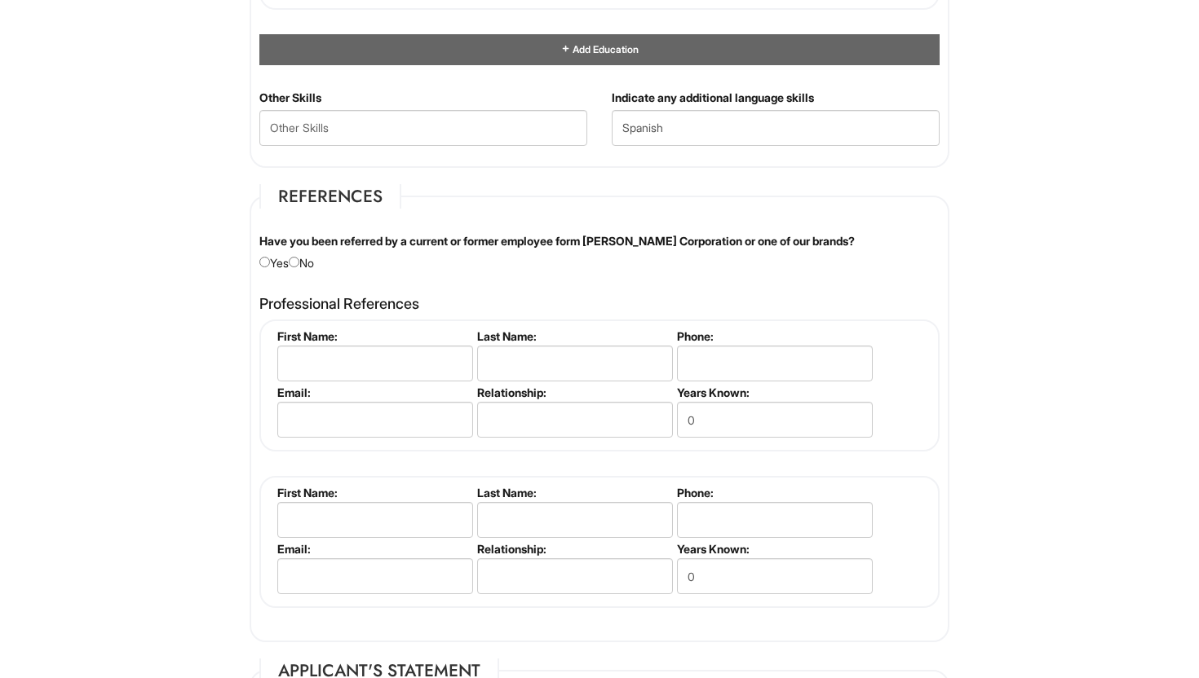
click at [306, 261] on div "Have you been referred by a current or former employee form [PERSON_NAME] Corpo…" at bounding box center [599, 252] width 704 height 38
click at [299, 261] on input "radio" at bounding box center [294, 262] width 11 height 11
radio input "true"
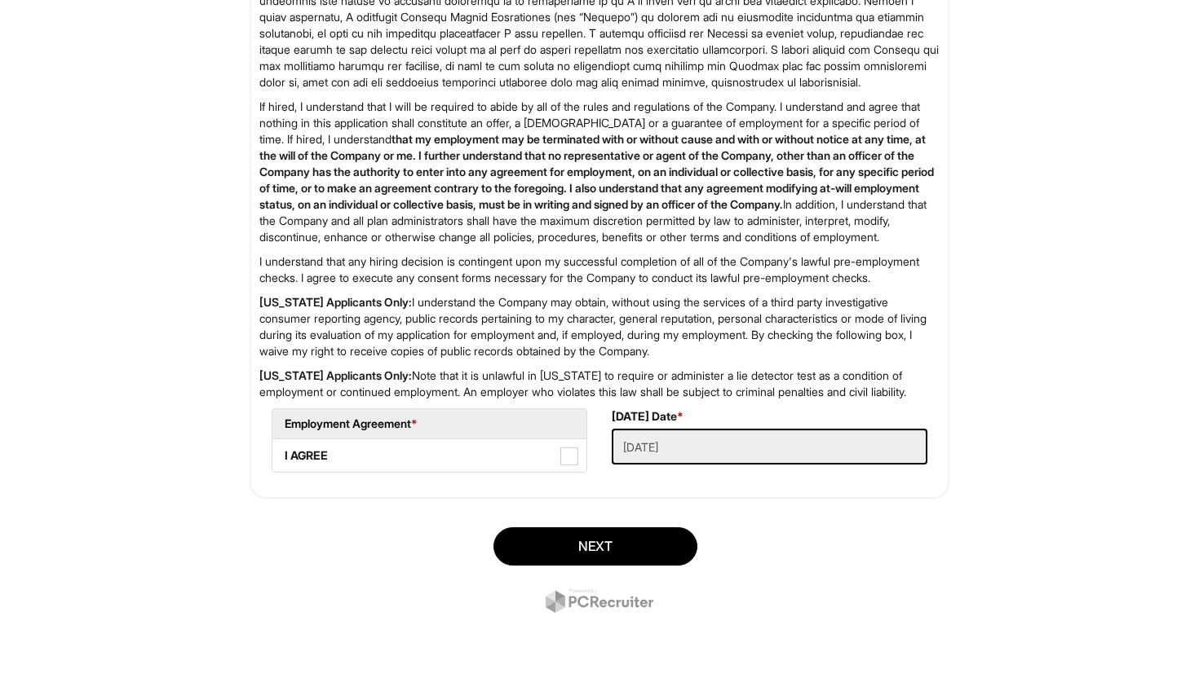
scroll to position [2750, 0]
click at [573, 466] on span at bounding box center [569, 457] width 18 height 18
click at [283, 453] on AGREE "I AGREE" at bounding box center [277, 448] width 11 height 11
checkbox AGREE "true"
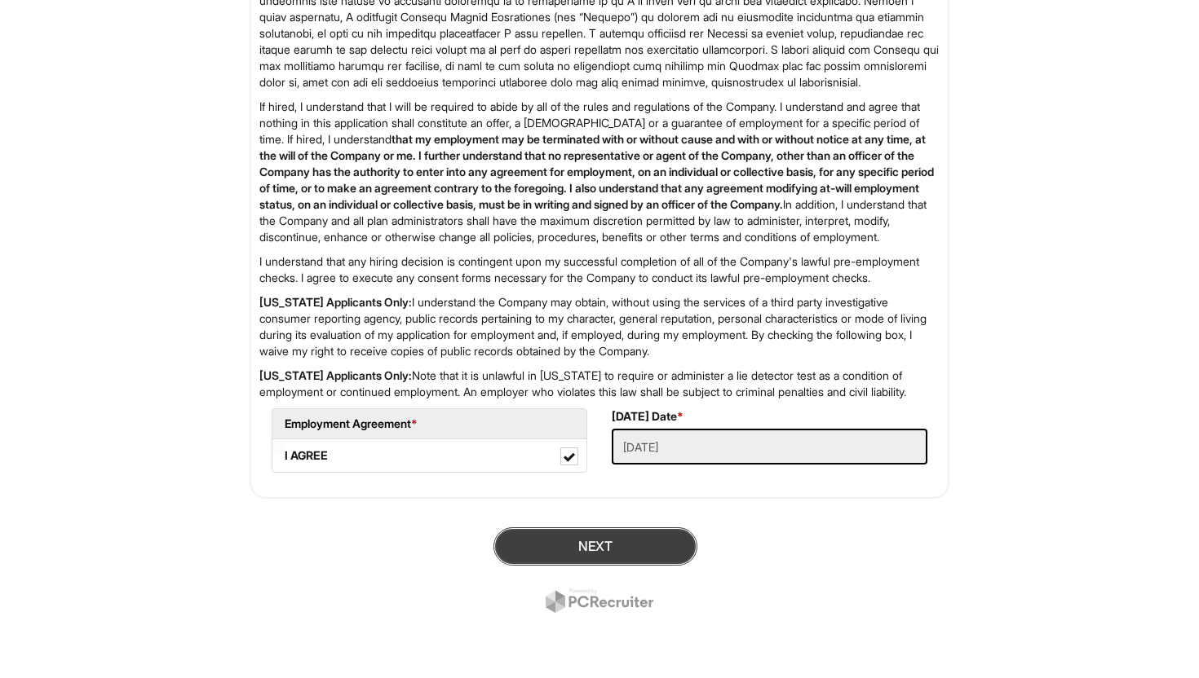
click at [634, 566] on button "Next" at bounding box center [595, 547] width 204 height 38
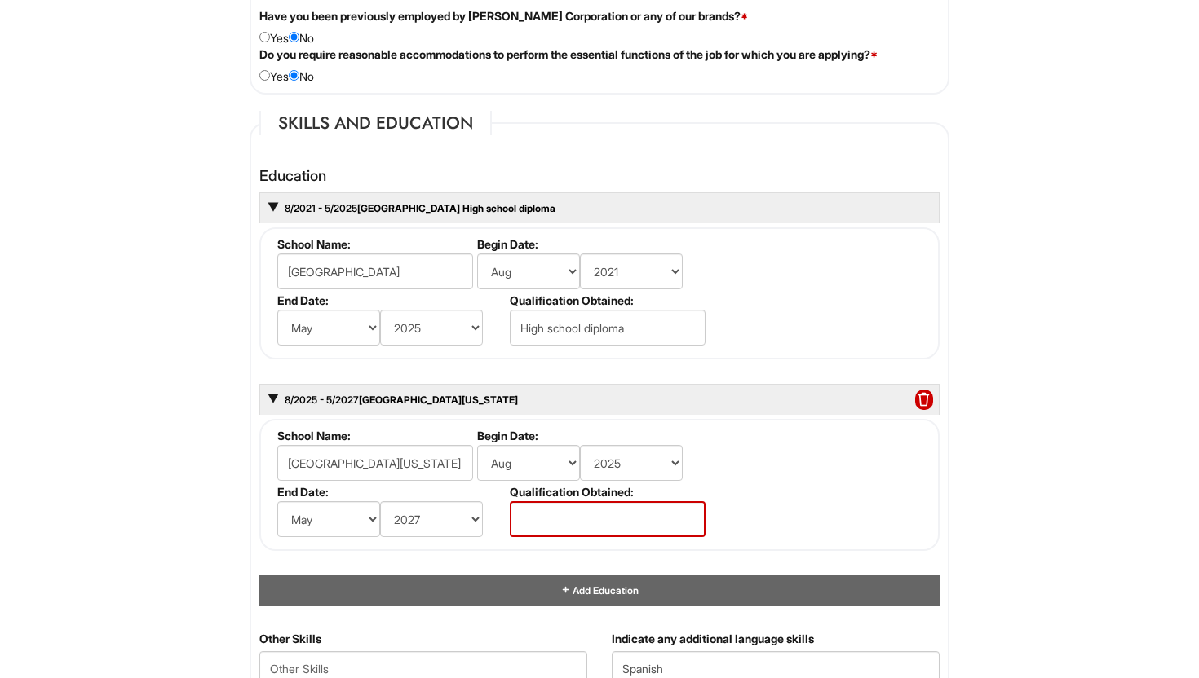
scroll to position [1478, 0]
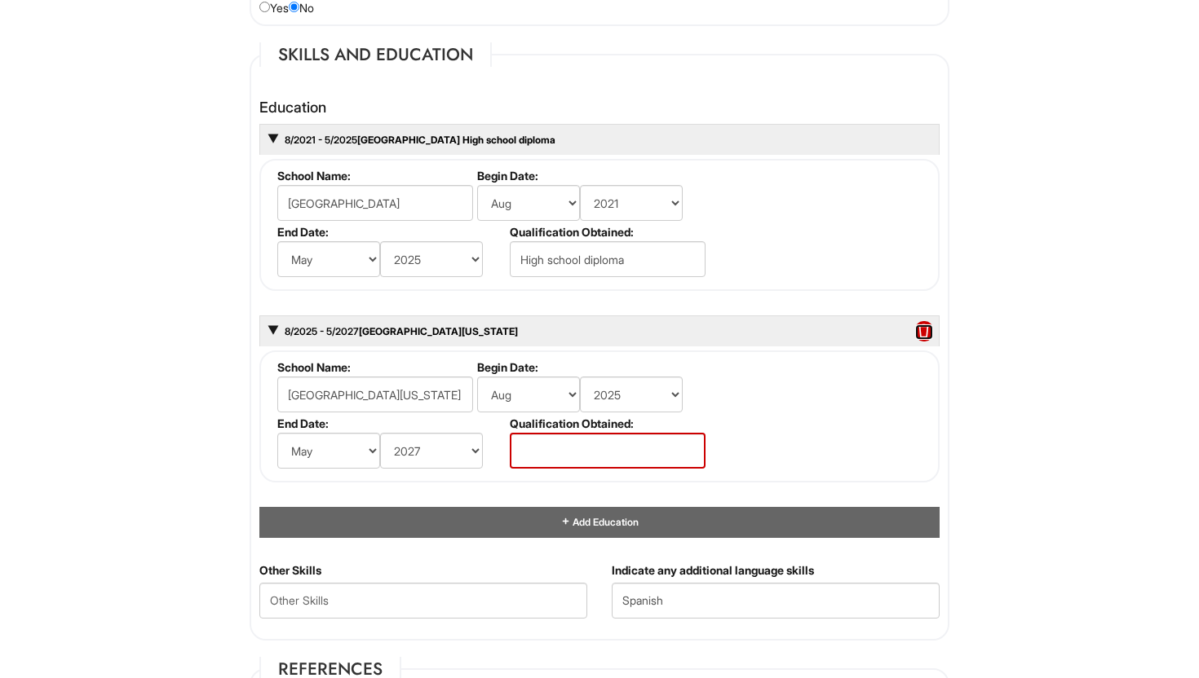
click at [921, 337] on span at bounding box center [924, 331] width 18 height 21
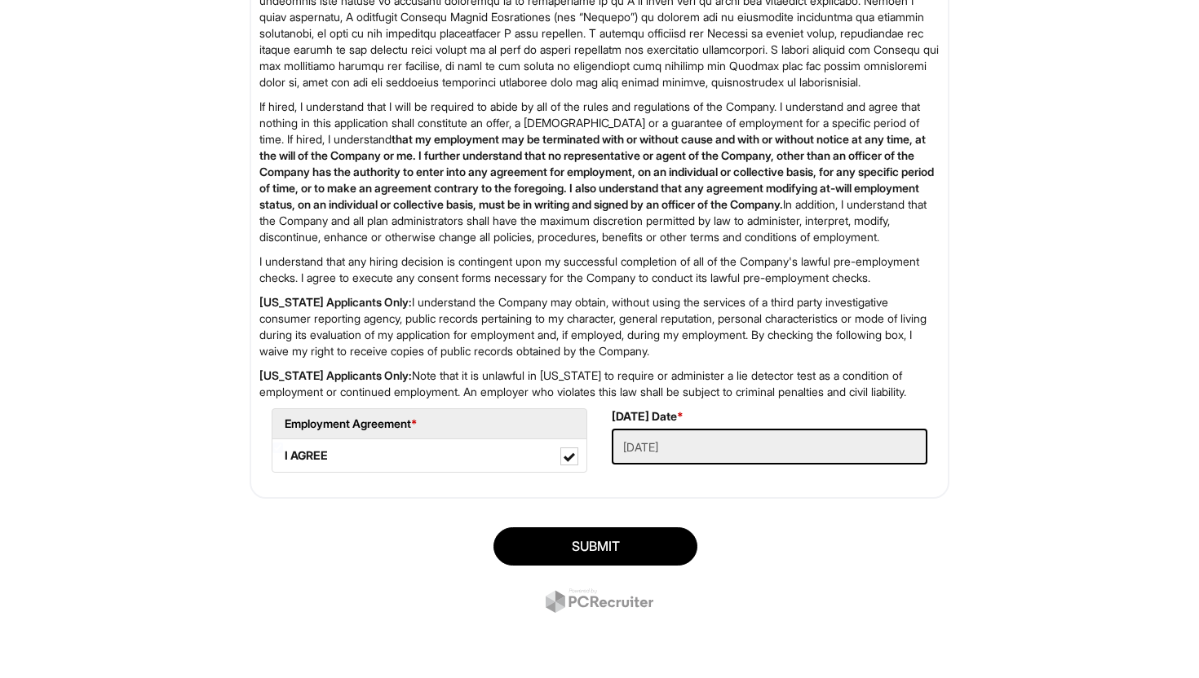
scroll to position [2572, 0]
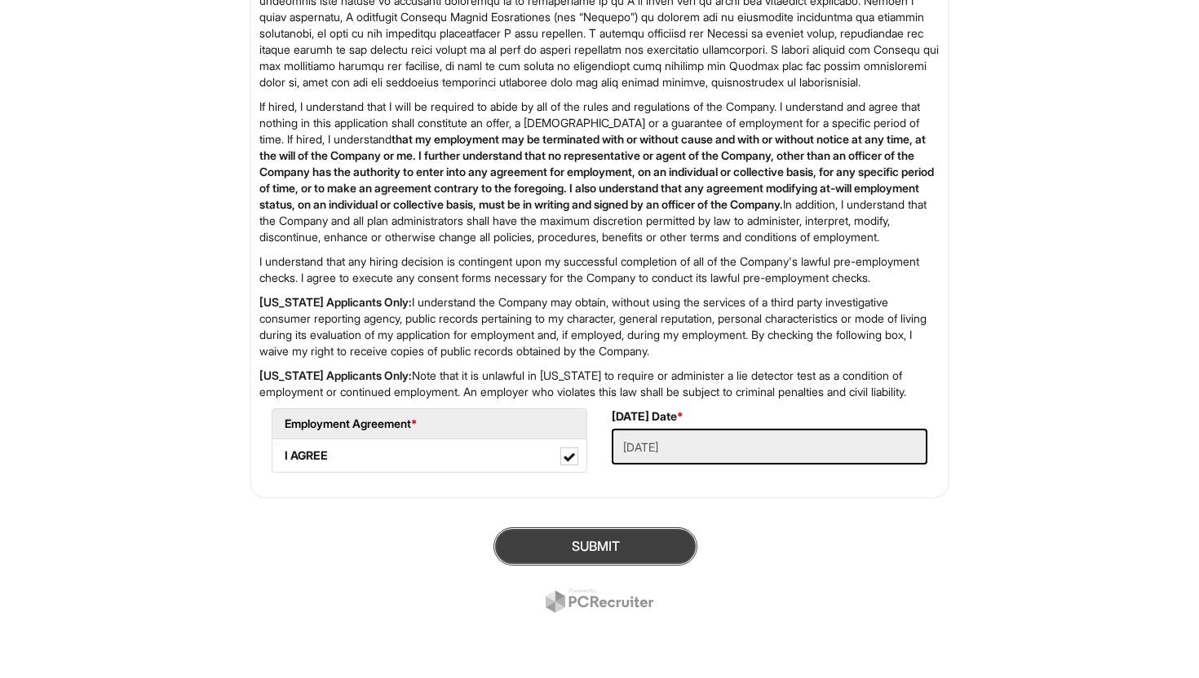
click at [648, 540] on button "SUBMIT" at bounding box center [595, 547] width 204 height 38
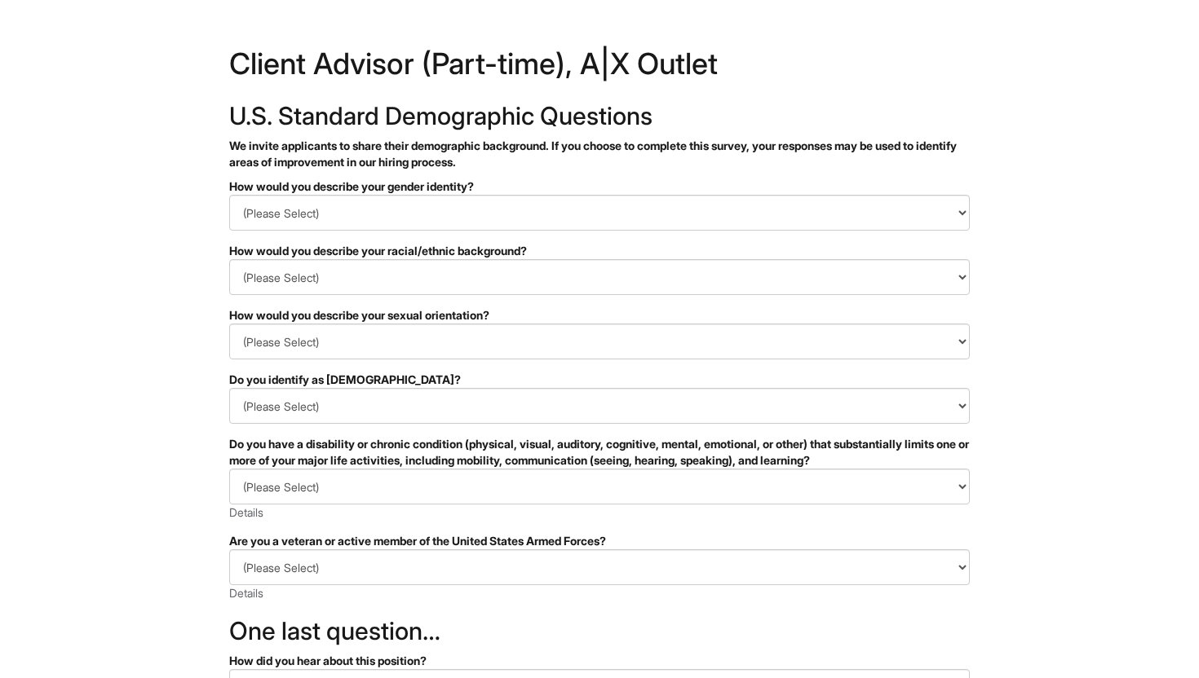
click at [743, 219] on select "(Please Select) Man Woman Non-binary I prefer to self-describe I don't wish to …" at bounding box center [599, 213] width 740 height 36
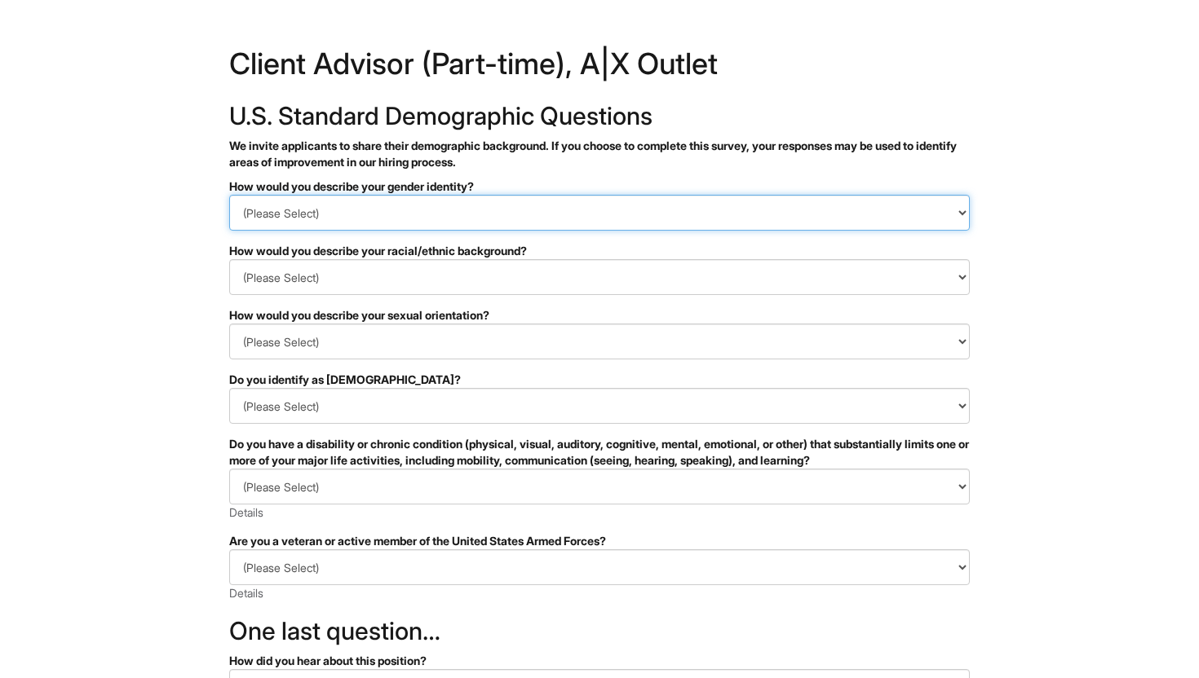
select select "Woman"
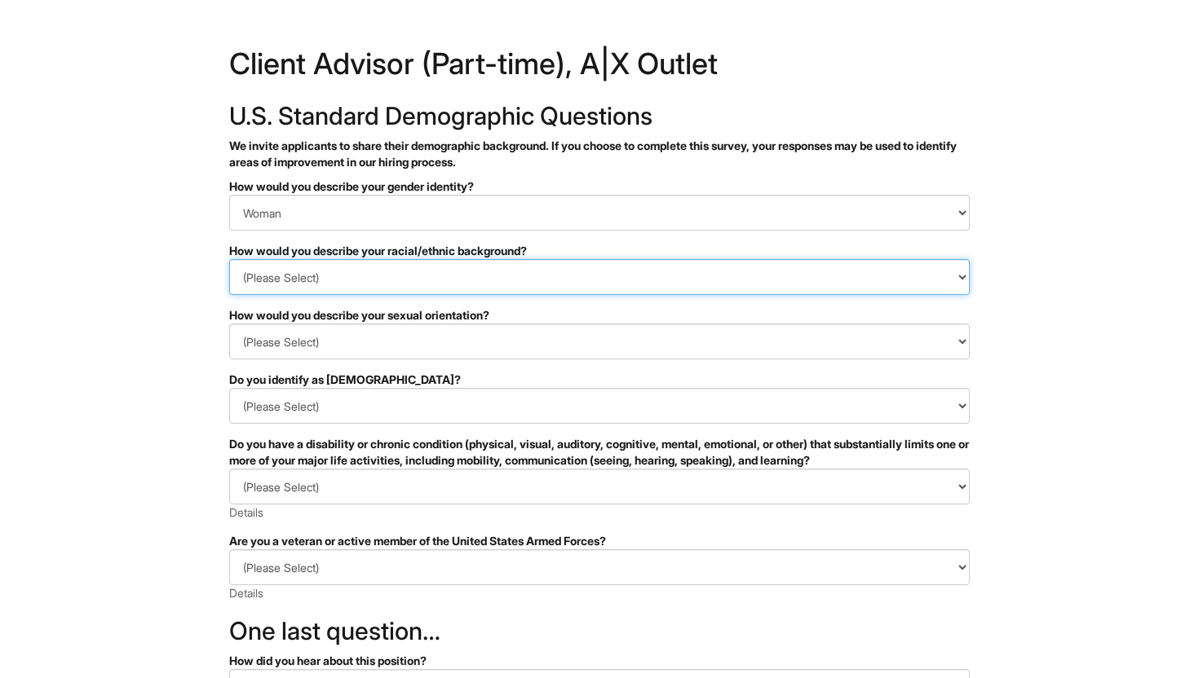
click at [614, 284] on select "(Please Select) Black or of African descent East Asian Hispanic, Latinx or of S…" at bounding box center [599, 277] width 740 height 36
select select "Hispanic, Latinx or of Spanish Origin"
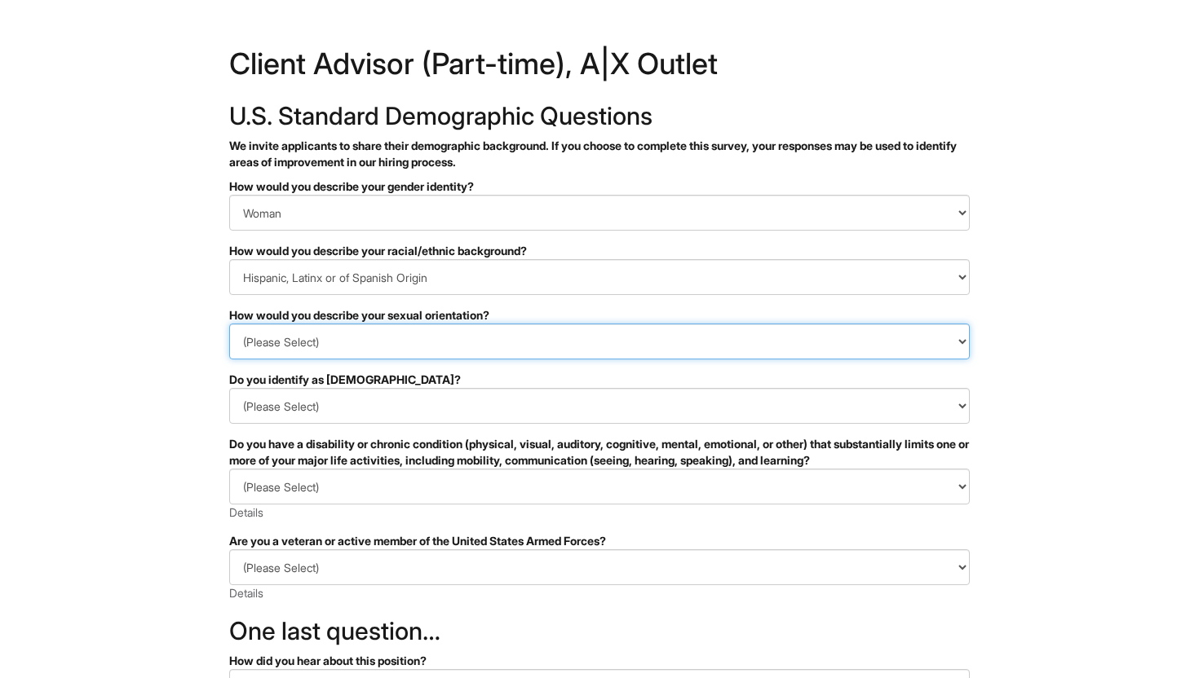
click at [426, 337] on select "(Please Select) Asexual Bisexual and/or pansexual Gay Heterosexual Lesbian Quee…" at bounding box center [599, 342] width 740 height 36
select select "Heterosexual"
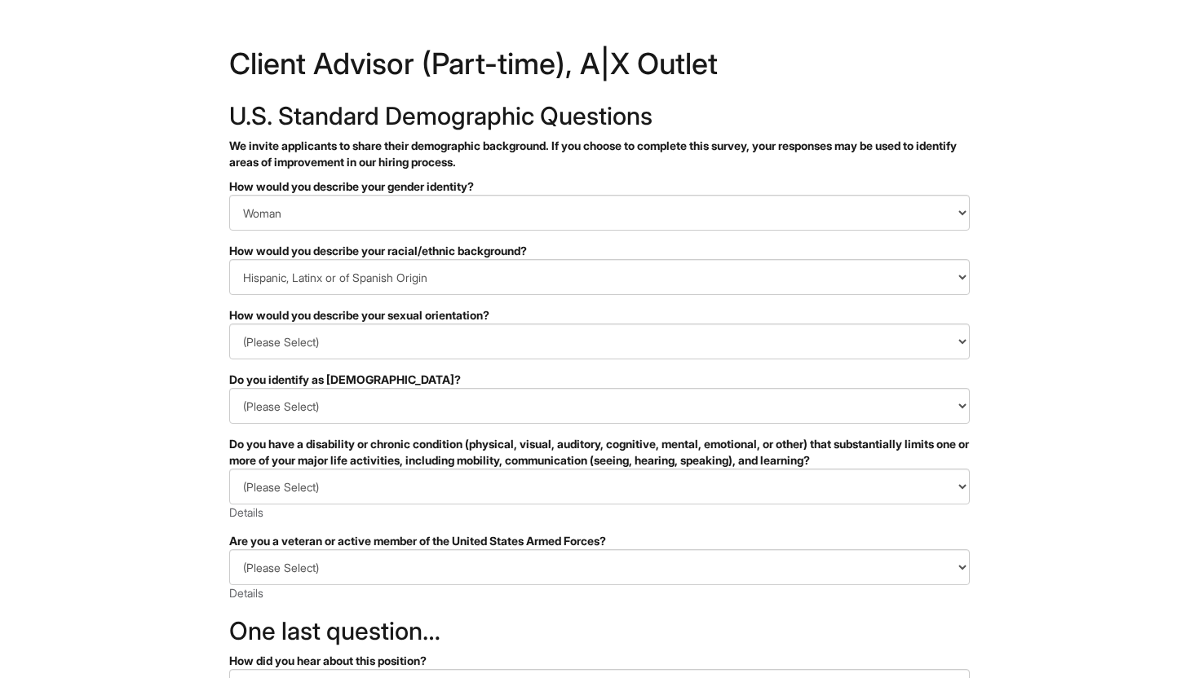
click at [380, 406] on select "(Please Select) Yes No I prefer to self-describe I don't wish to answer" at bounding box center [599, 406] width 740 height 36
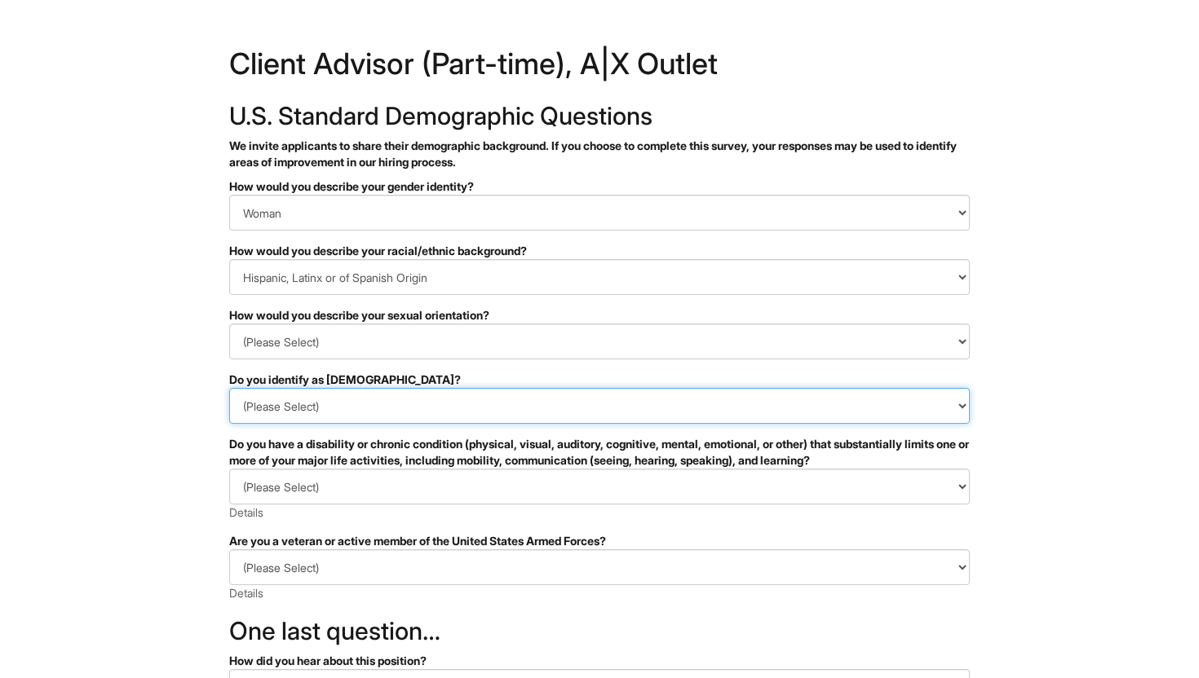
select select "No"
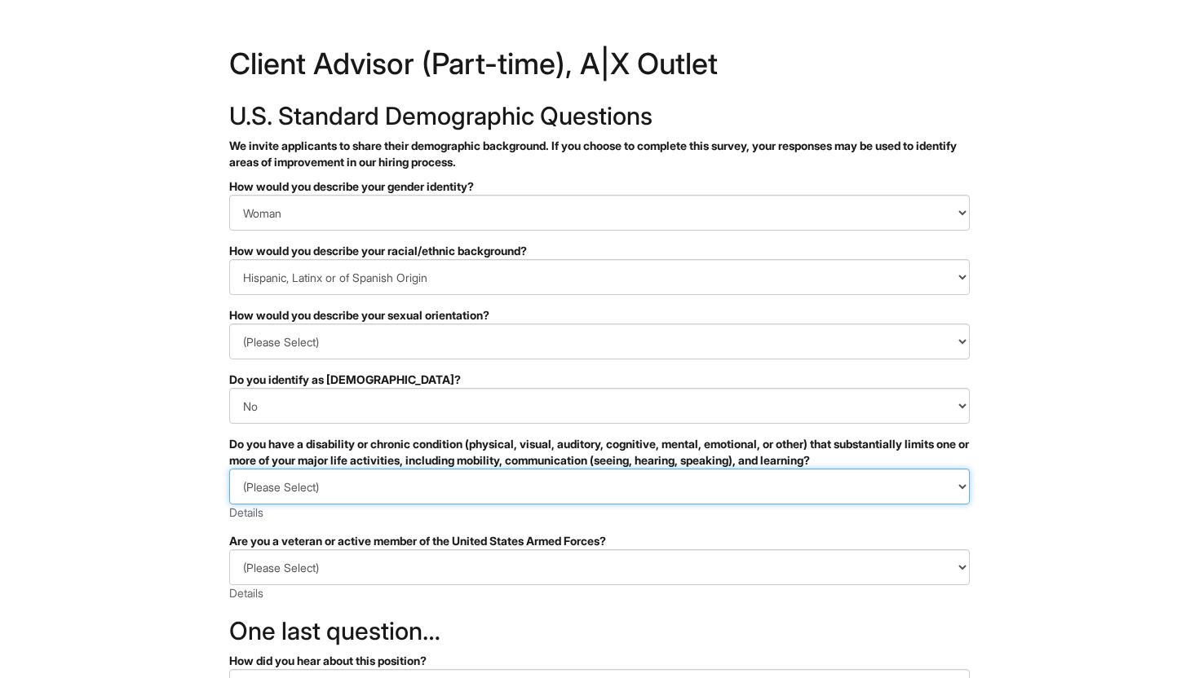
click at [438, 481] on select "(Please Select) YES, I HAVE A DISABILITY (or previously had a disability) NO, I…" at bounding box center [599, 487] width 740 height 36
select select "NO, I DON'T HAVE A DISABILITY"
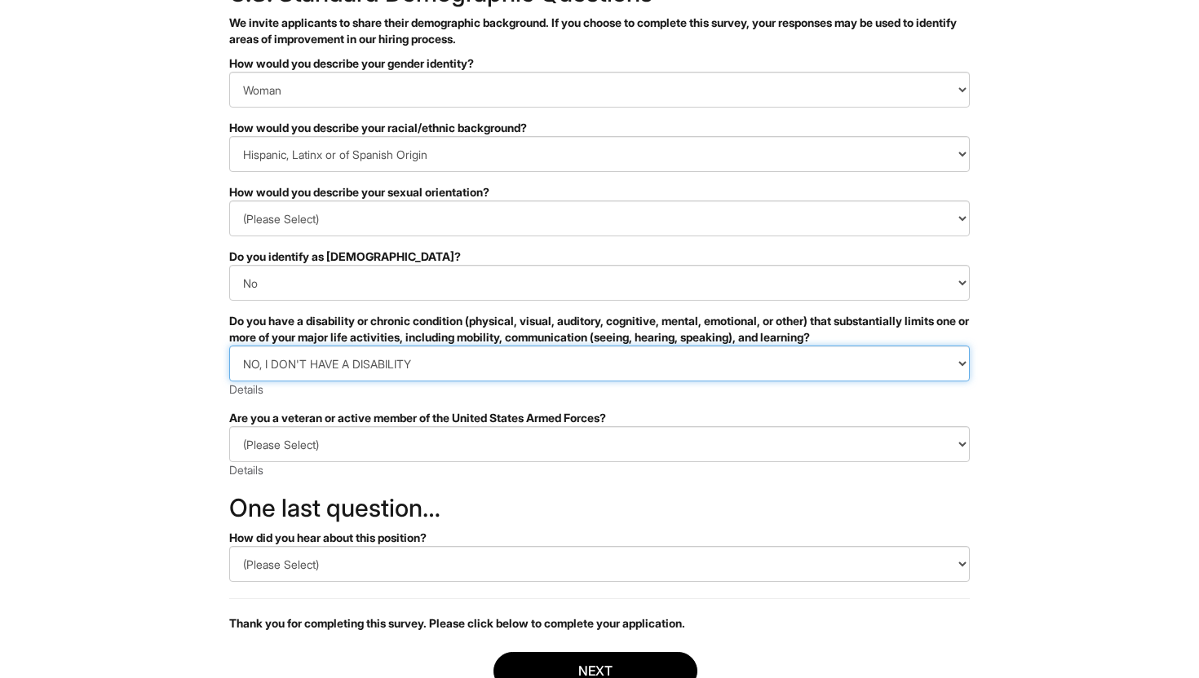
scroll to position [128, 0]
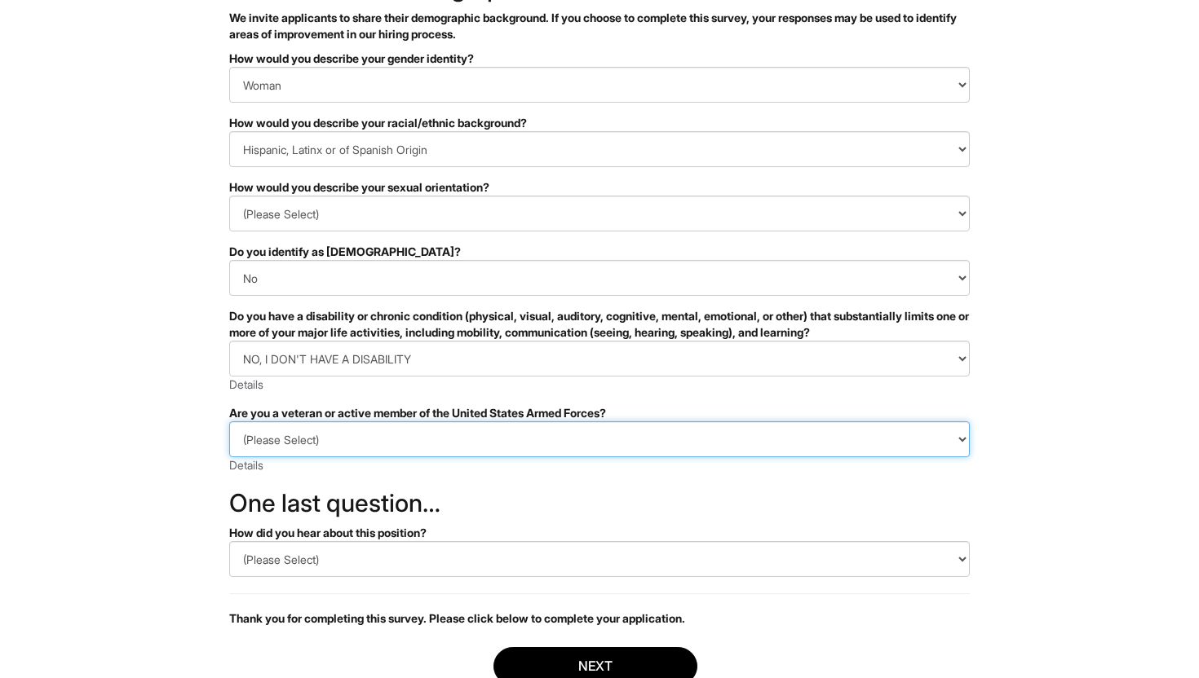
click at [490, 444] on select "(Please Select) I IDENTIFY AS ONE OR MORE OF THE CLASSIFICATIONS OF PROTECTED V…" at bounding box center [599, 440] width 740 height 36
select select "I AM NOT A PROTECTED VETERAN"
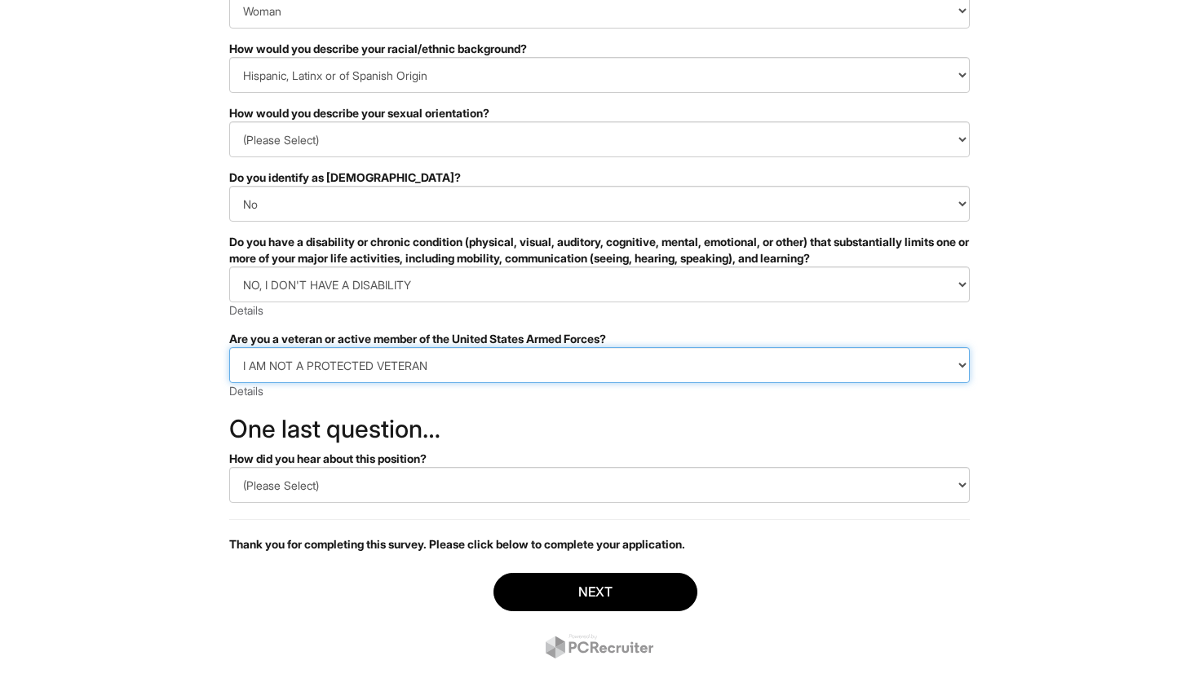
scroll to position [207, 0]
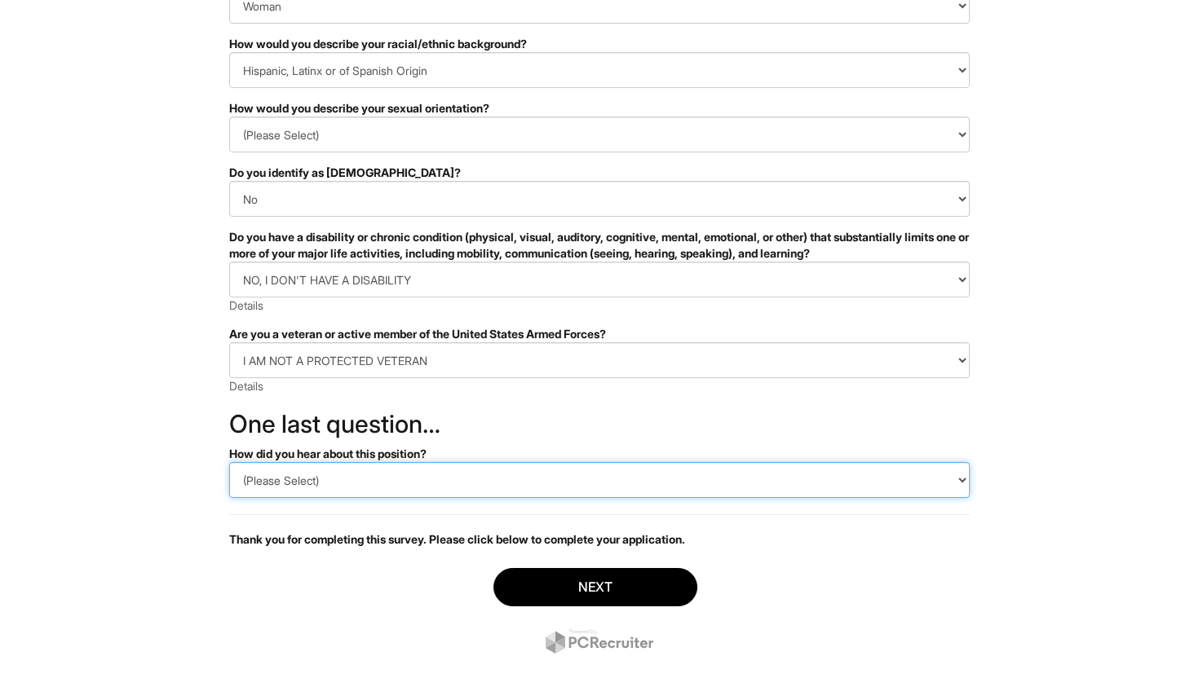
click at [456, 488] on select "(Please Select) CareerBuilder Indeed LinkedIn Monster Referral Other" at bounding box center [599, 480] width 740 height 36
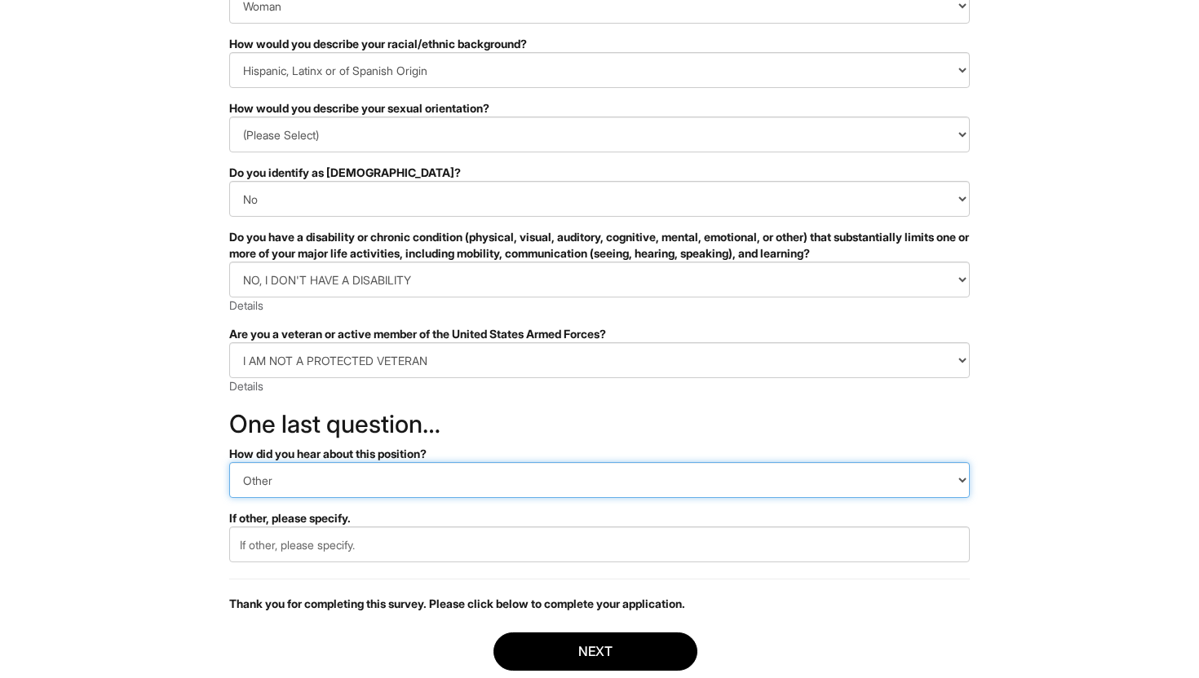
click at [423, 489] on select "(Please Select) CareerBuilder Indeed LinkedIn Monster Referral Other" at bounding box center [599, 480] width 740 height 36
select select "Indeed"
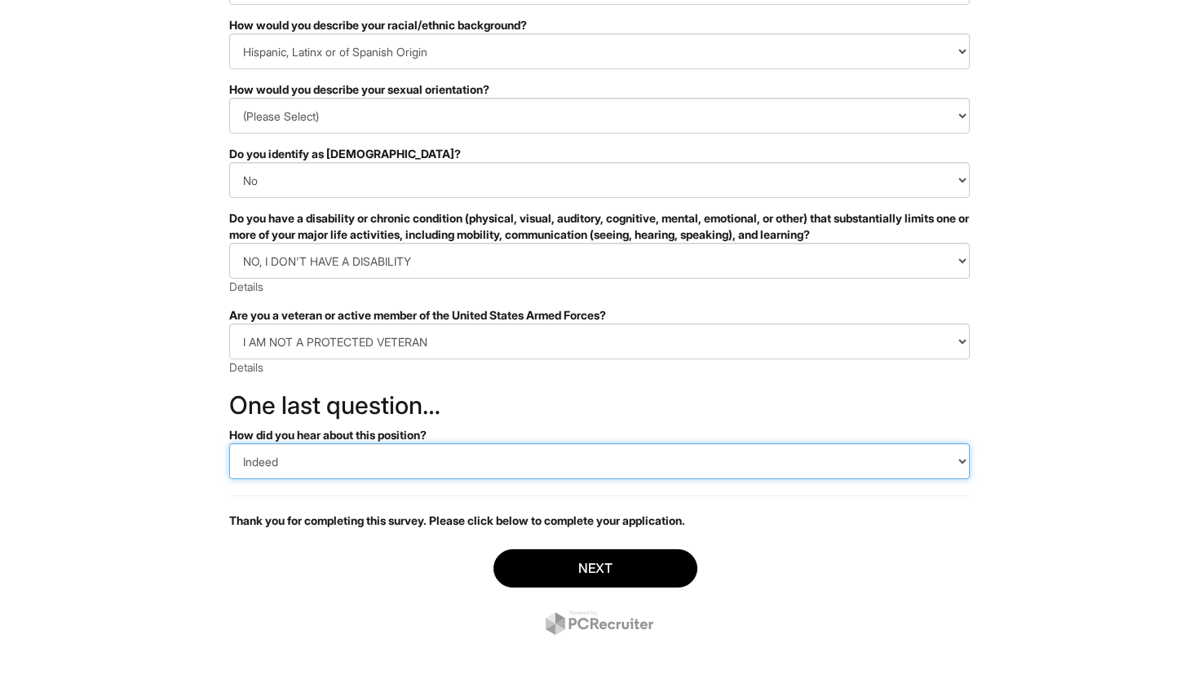
scroll to position [240, 0]
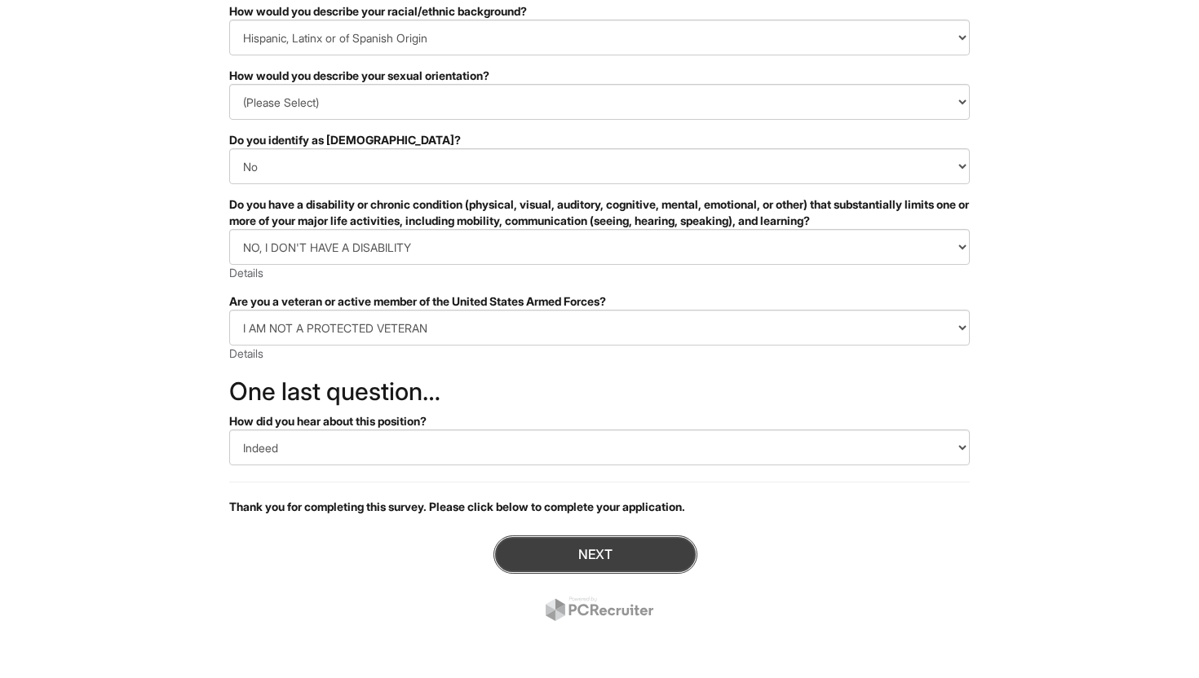
click at [542, 554] on button "Next" at bounding box center [595, 555] width 204 height 38
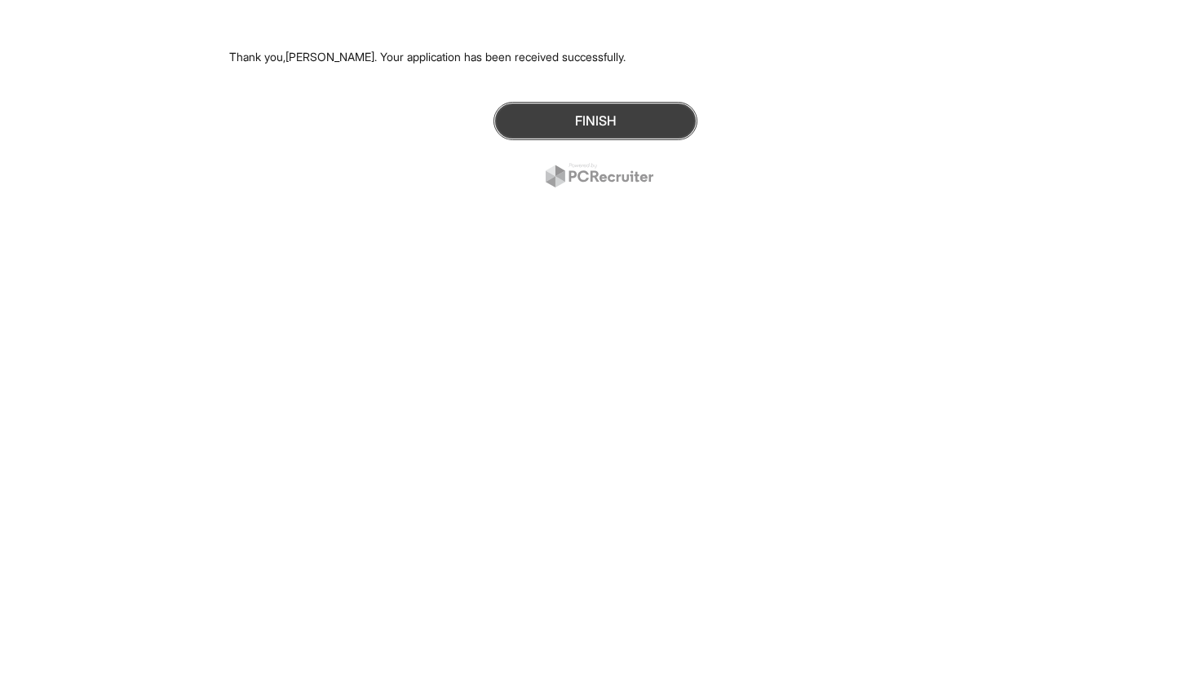
click at [651, 113] on button "Finish" at bounding box center [595, 121] width 204 height 38
